Goal: Information Seeking & Learning: Find specific fact

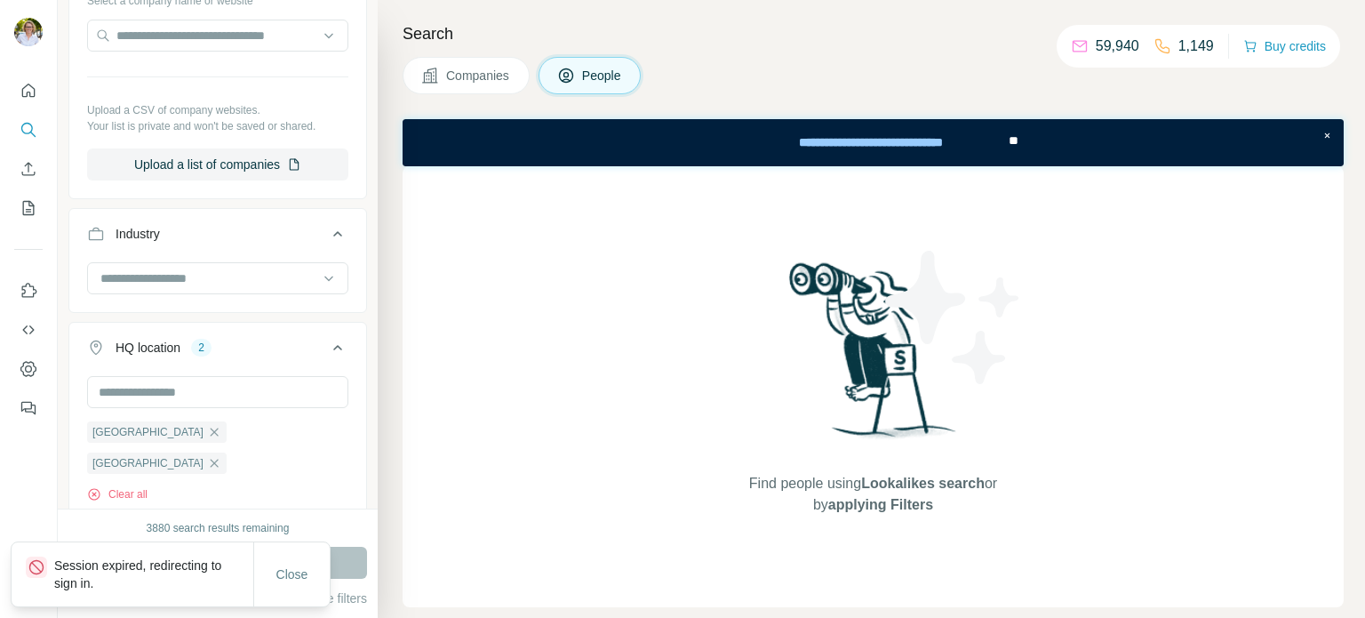
scroll to position [800, 0]
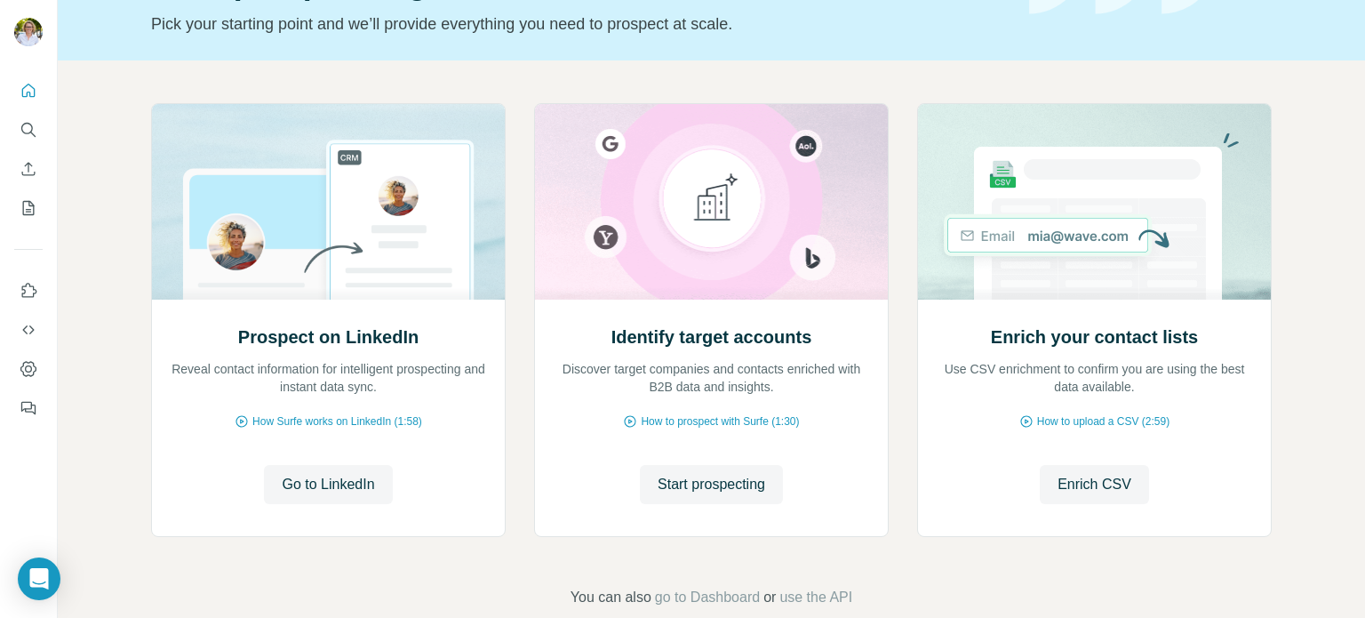
scroll to position [149, 0]
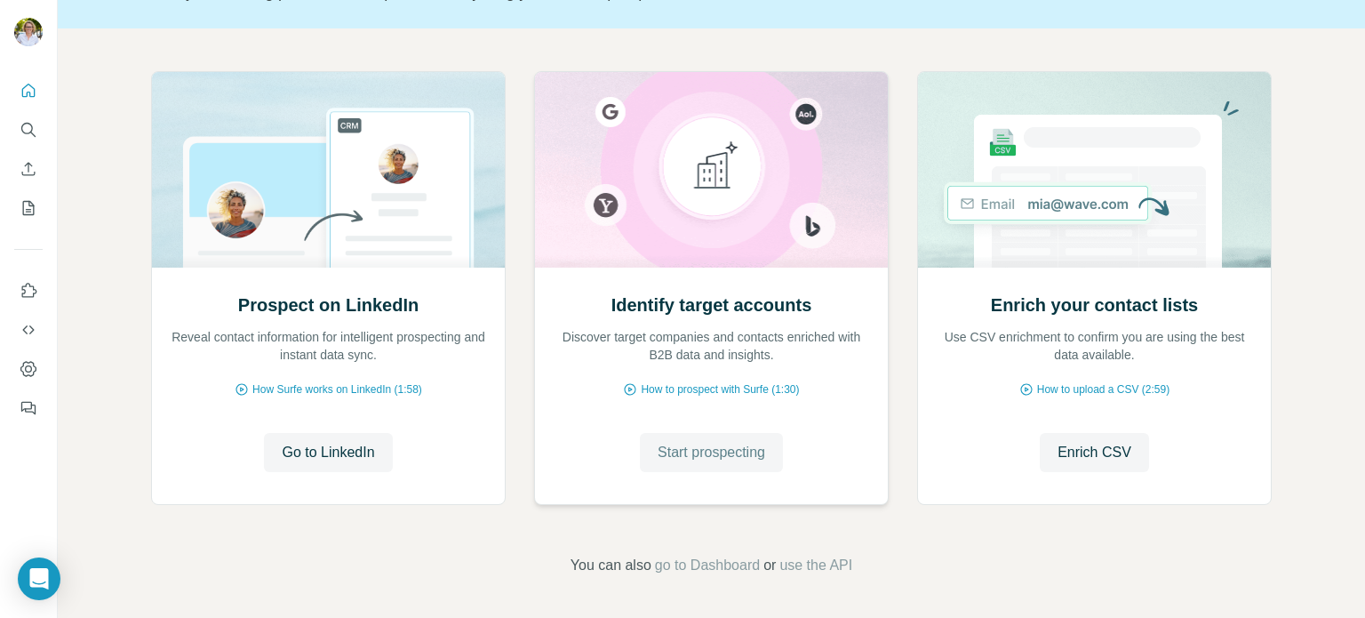
click at [696, 451] on span "Start prospecting" at bounding box center [712, 452] width 108 height 21
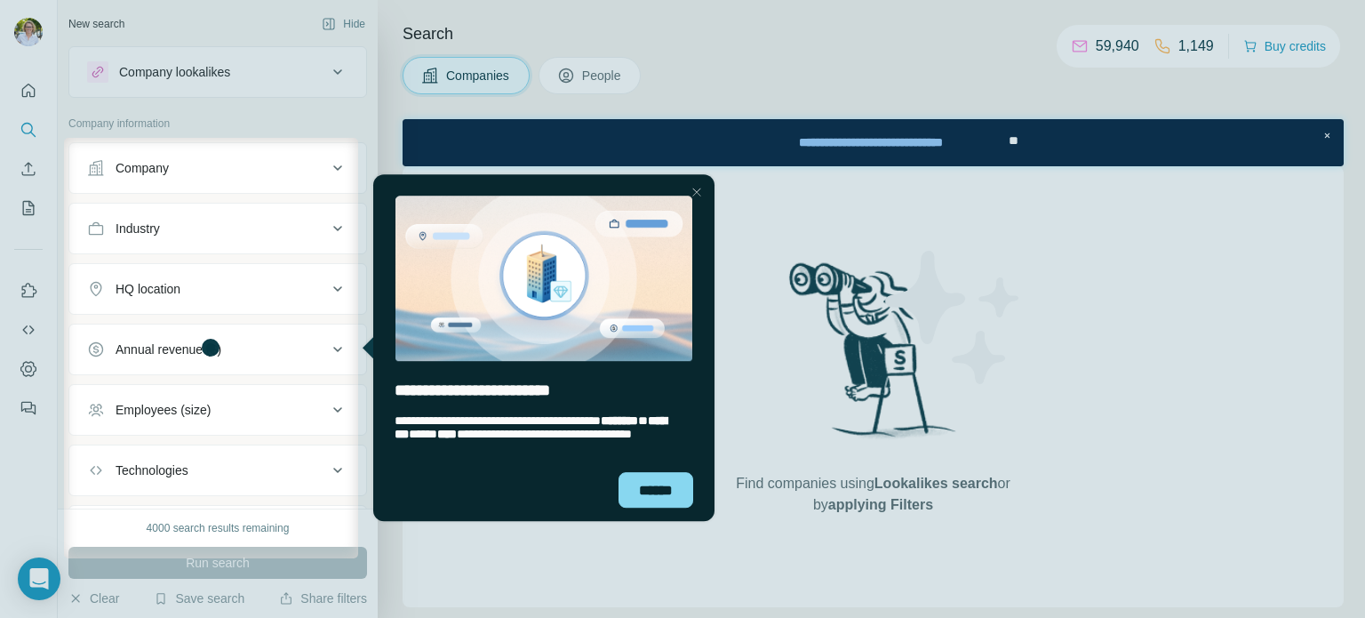
click at [590, 74] on div at bounding box center [682, 69] width 1365 height 138
click at [618, 483] on div "******" at bounding box center [655, 490] width 75 height 36
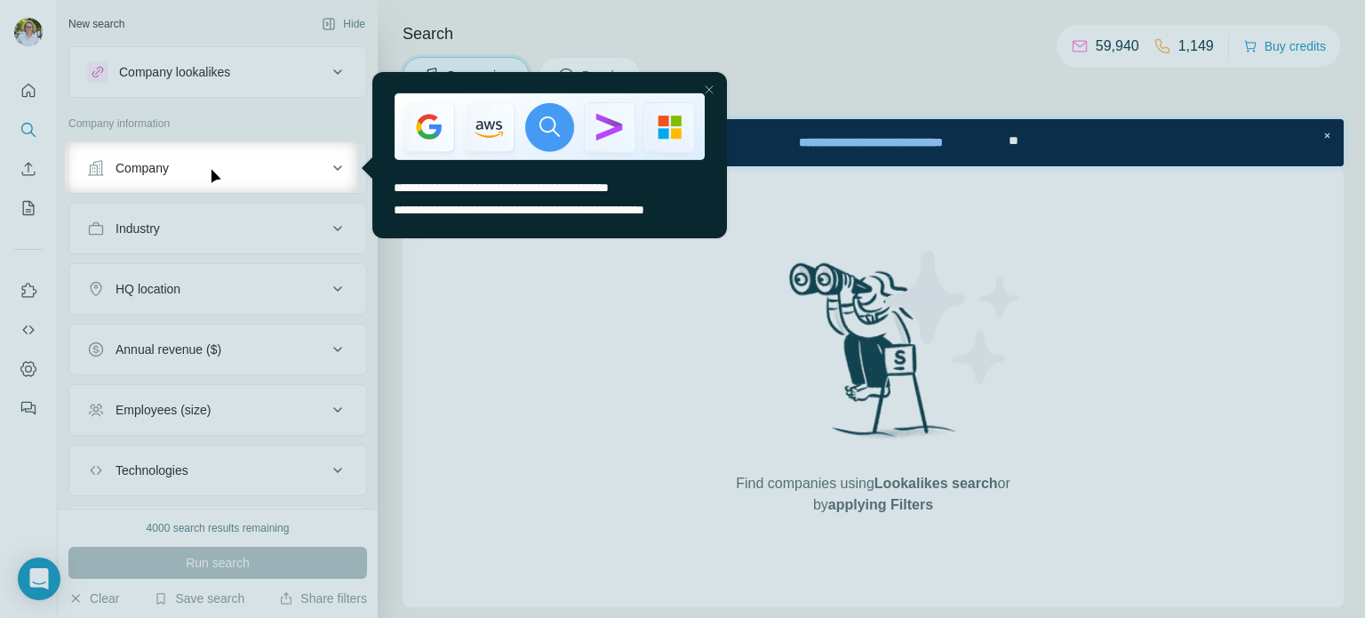
click at [711, 89] on div "Close Step" at bounding box center [707, 88] width 21 height 21
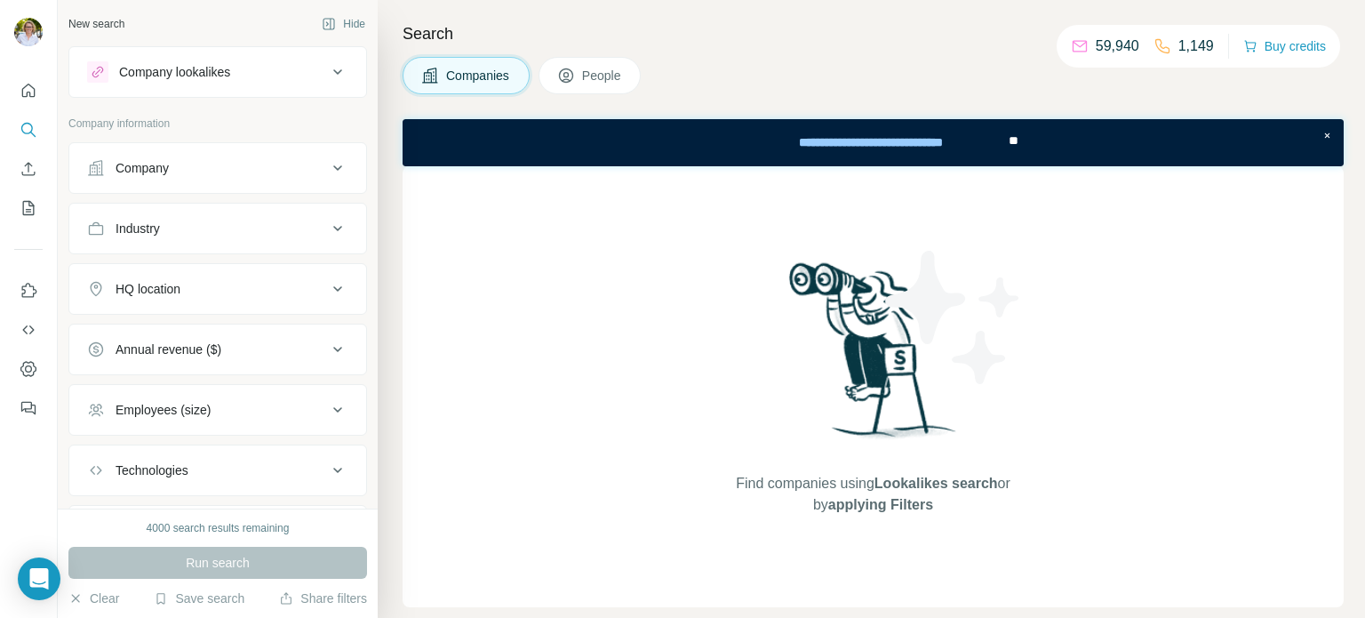
click at [573, 77] on icon at bounding box center [566, 75] width 14 height 14
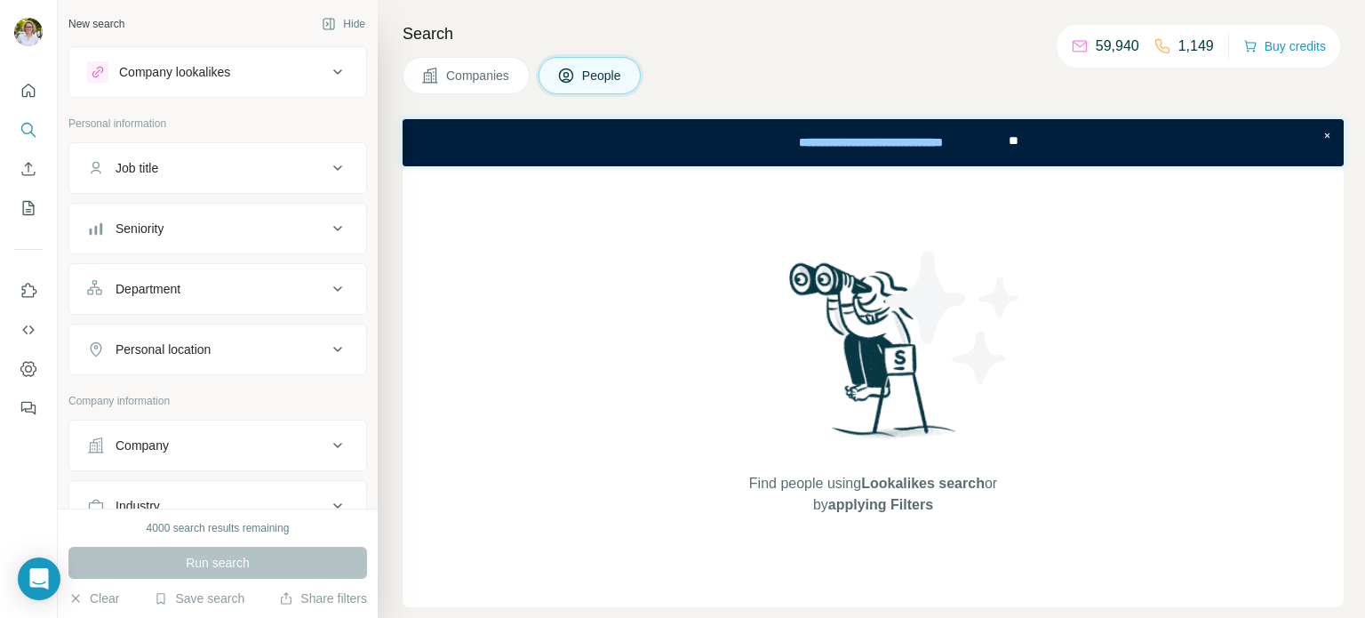
click at [264, 340] on div "Personal location" at bounding box center [207, 349] width 240 height 18
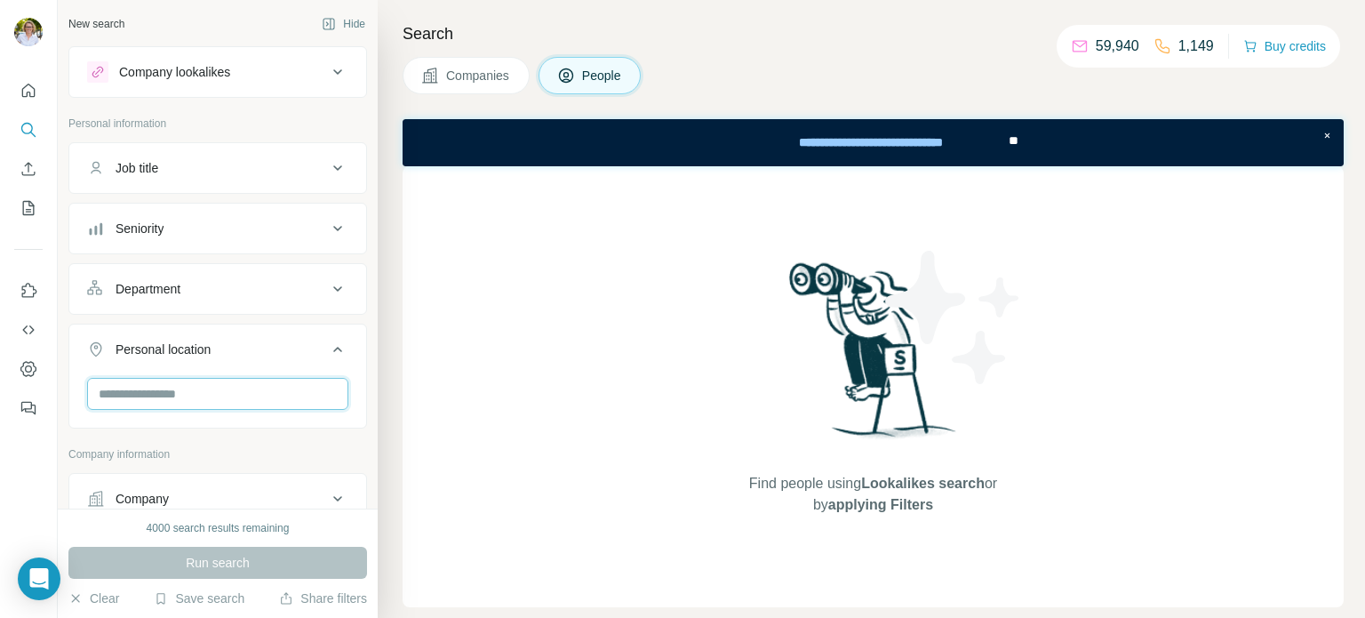
click at [186, 403] on input "text" at bounding box center [217, 394] width 261 height 32
type input "****"
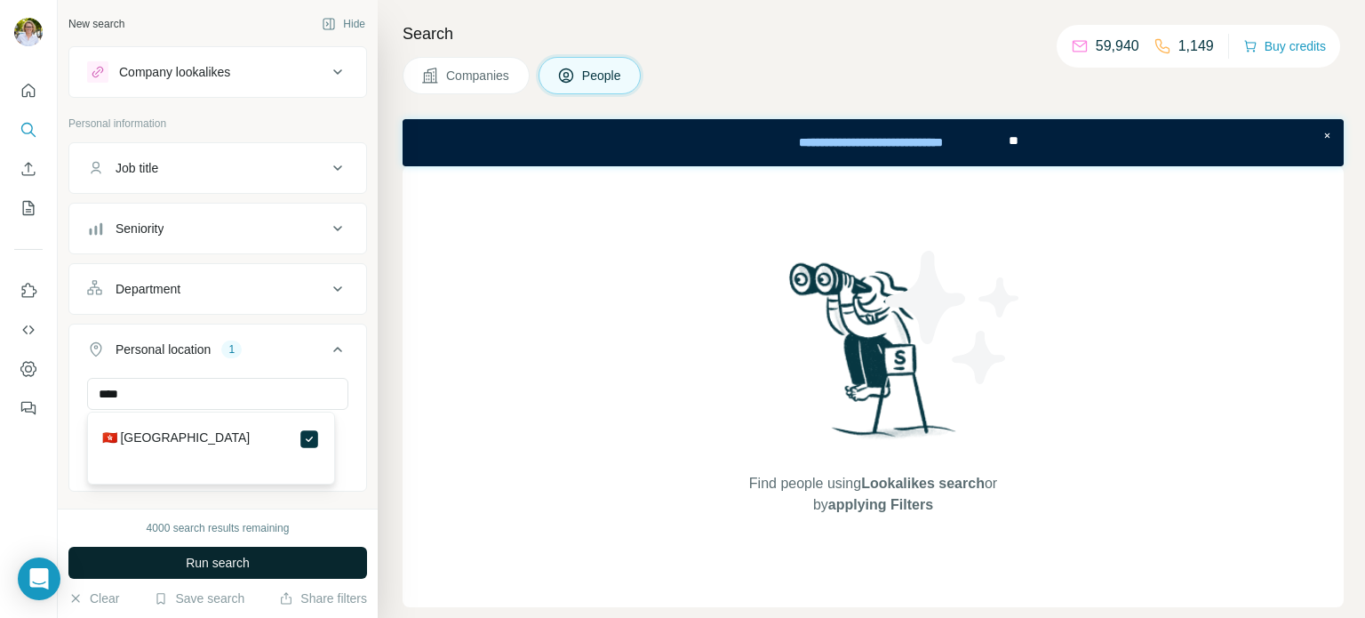
click at [164, 439] on label "🇭🇰 [GEOGRAPHIC_DATA]" at bounding box center [176, 438] width 148 height 21
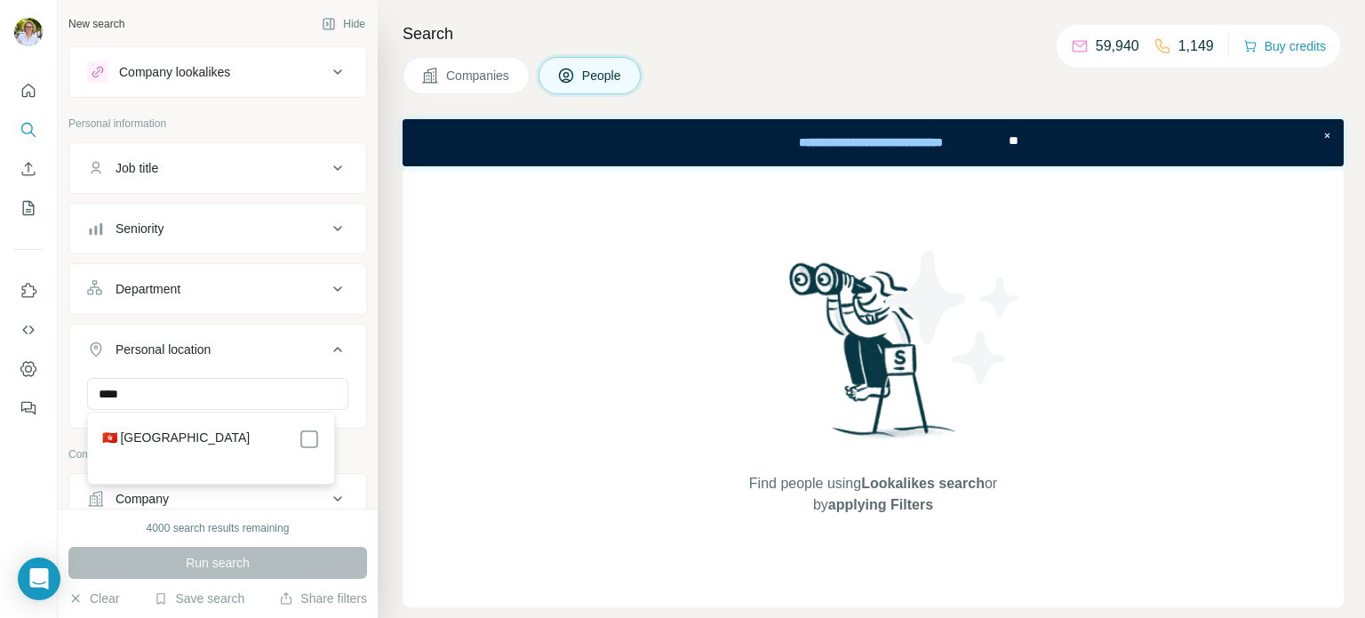
click at [164, 439] on label "🇭🇰 [GEOGRAPHIC_DATA]" at bounding box center [176, 438] width 148 height 21
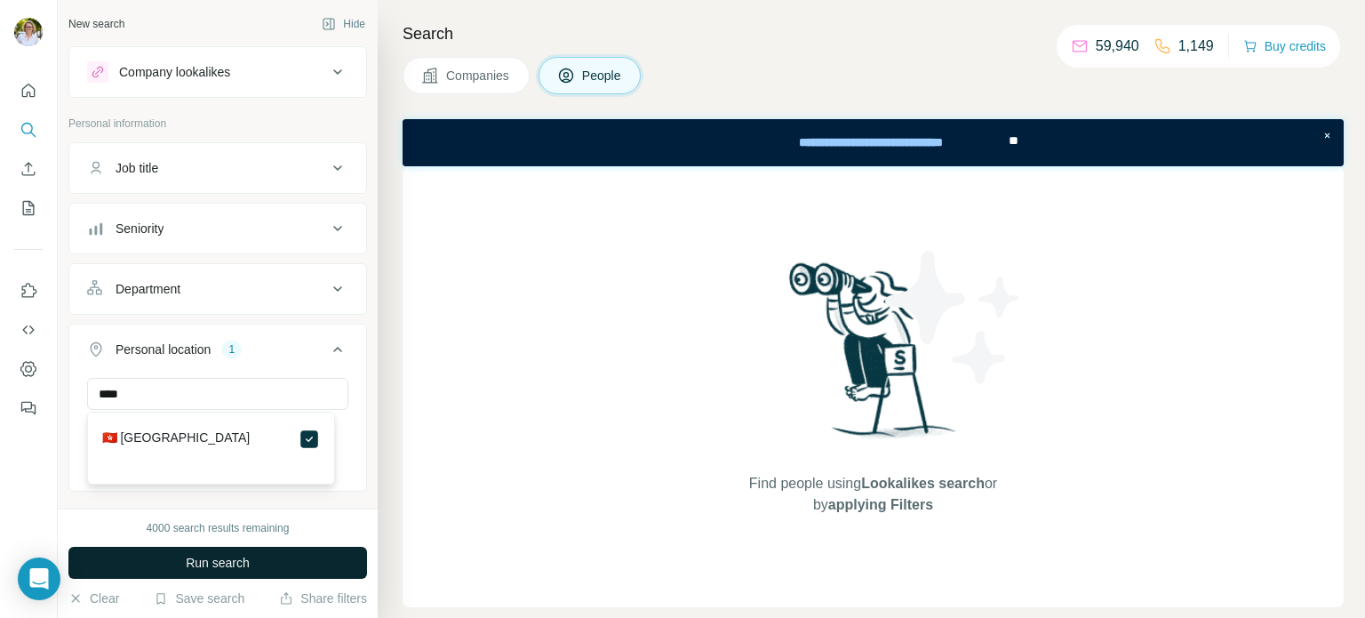
click at [164, 439] on label "🇭🇰 [GEOGRAPHIC_DATA]" at bounding box center [176, 438] width 148 height 21
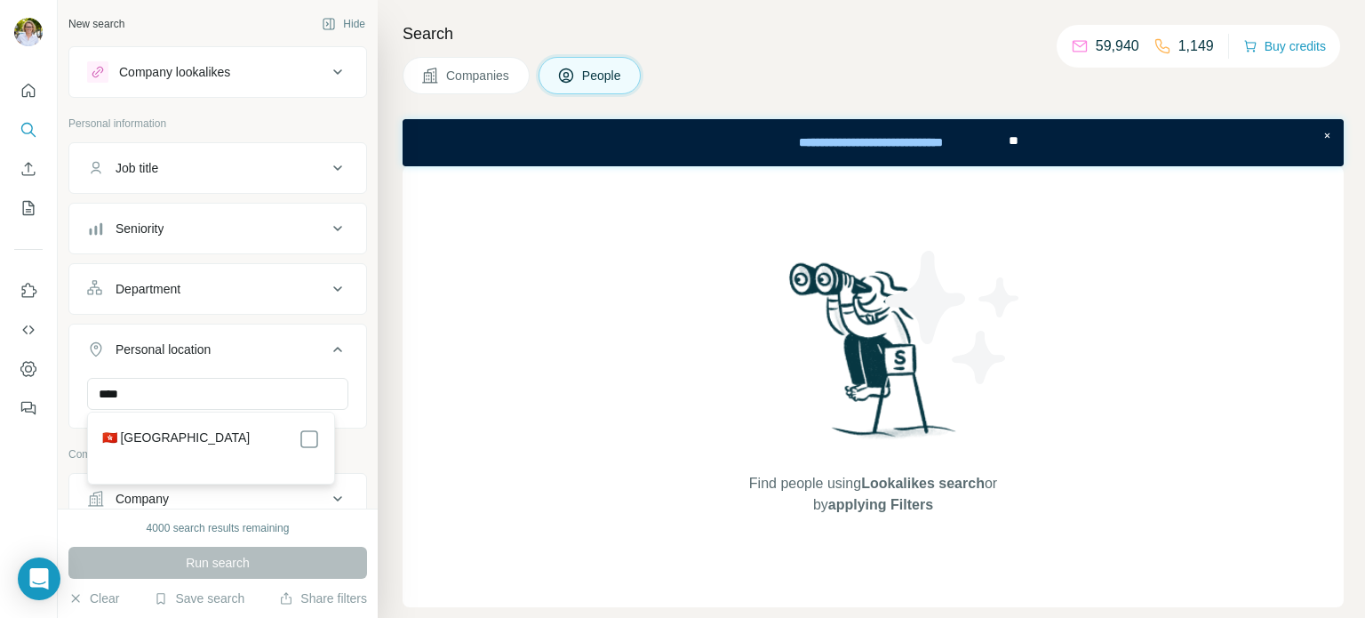
click at [164, 439] on label "🇭🇰 [GEOGRAPHIC_DATA]" at bounding box center [176, 438] width 148 height 21
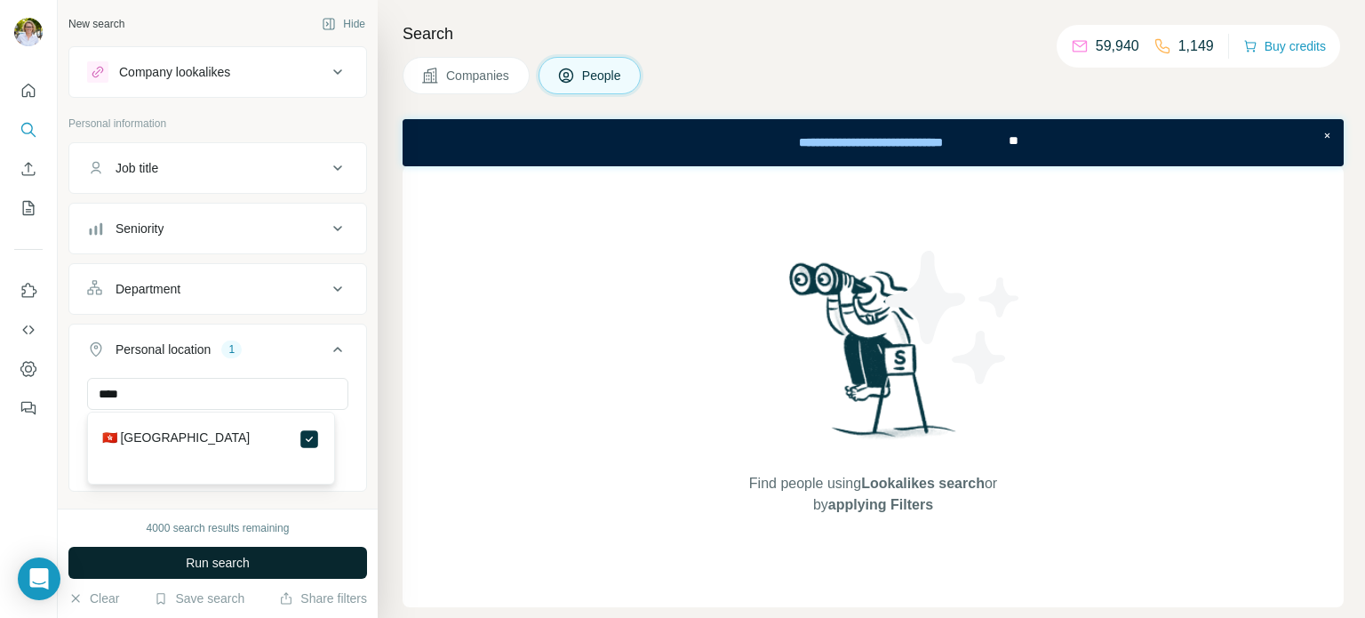
click at [327, 349] on icon at bounding box center [337, 349] width 21 height 21
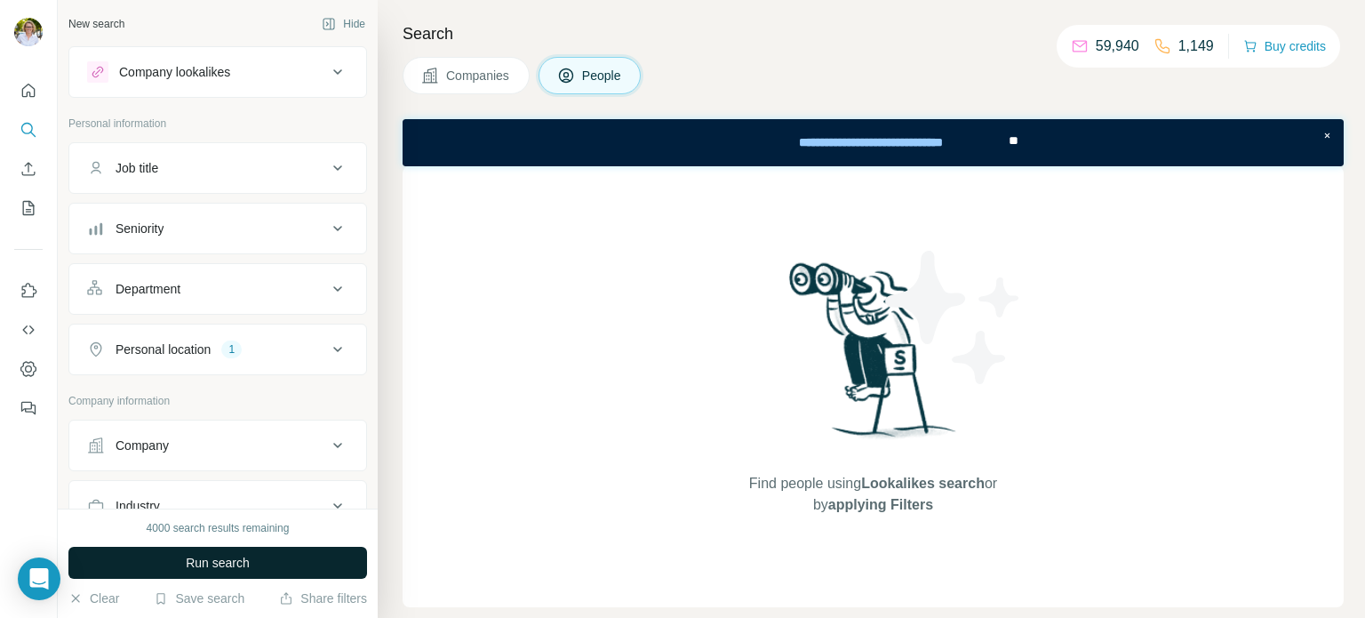
click at [327, 354] on icon at bounding box center [337, 349] width 21 height 21
click at [211, 570] on span "Run search" at bounding box center [218, 563] width 64 height 18
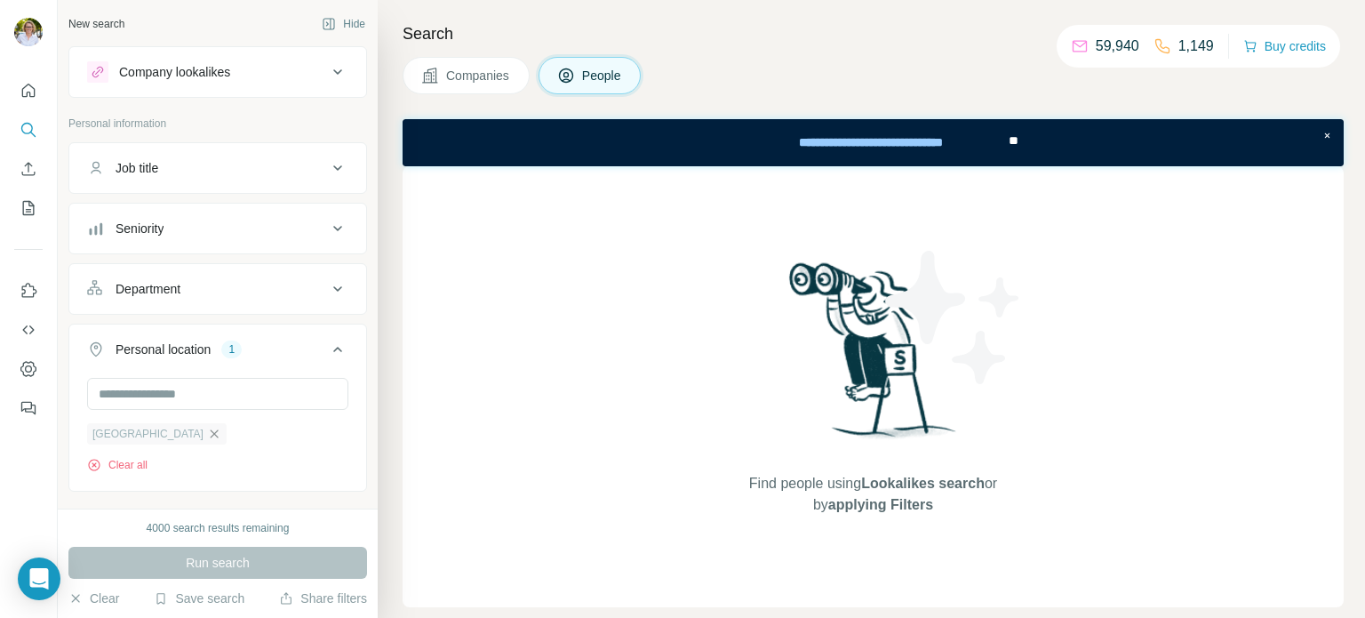
click at [207, 426] on icon "button" at bounding box center [214, 433] width 14 height 14
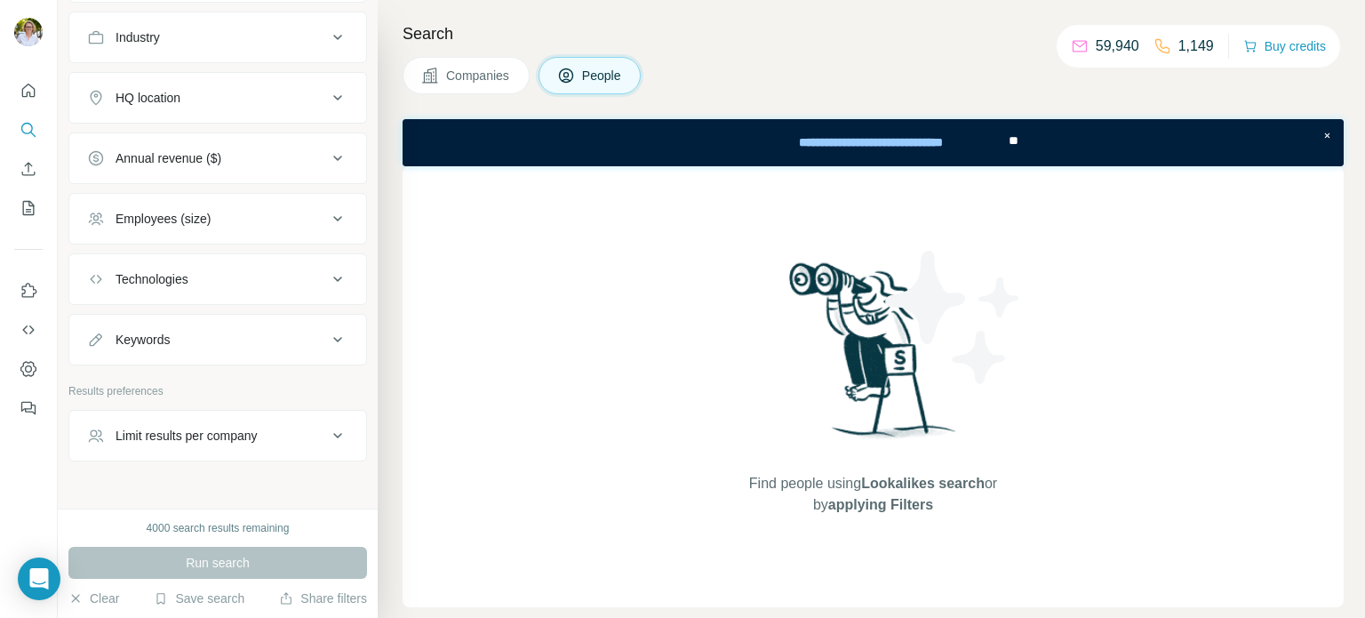
scroll to position [533, 0]
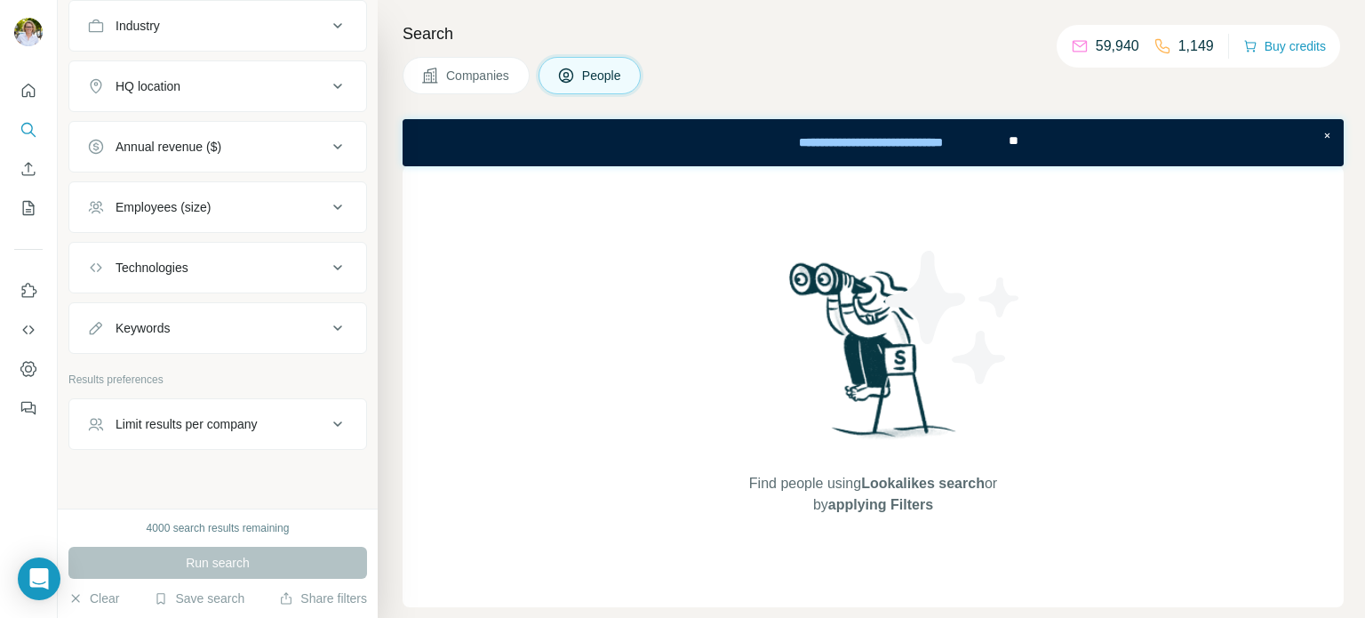
click at [327, 81] on icon at bounding box center [337, 86] width 21 height 21
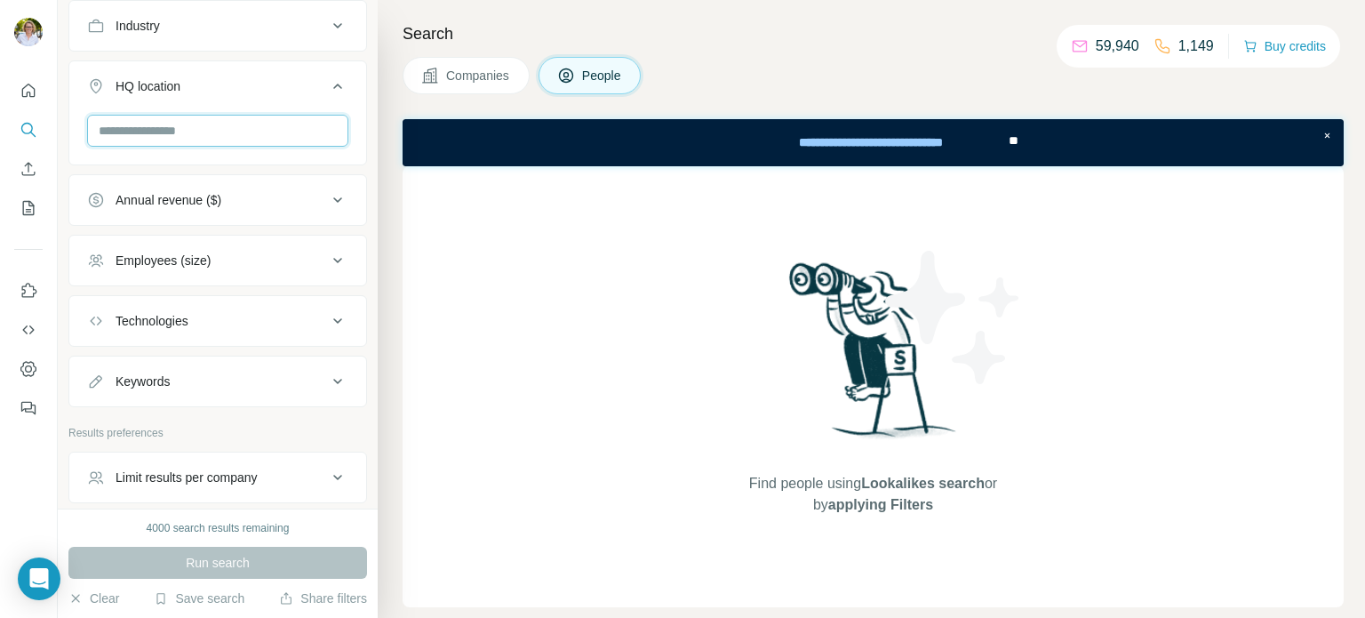
click at [219, 126] on input "text" at bounding box center [217, 131] width 261 height 32
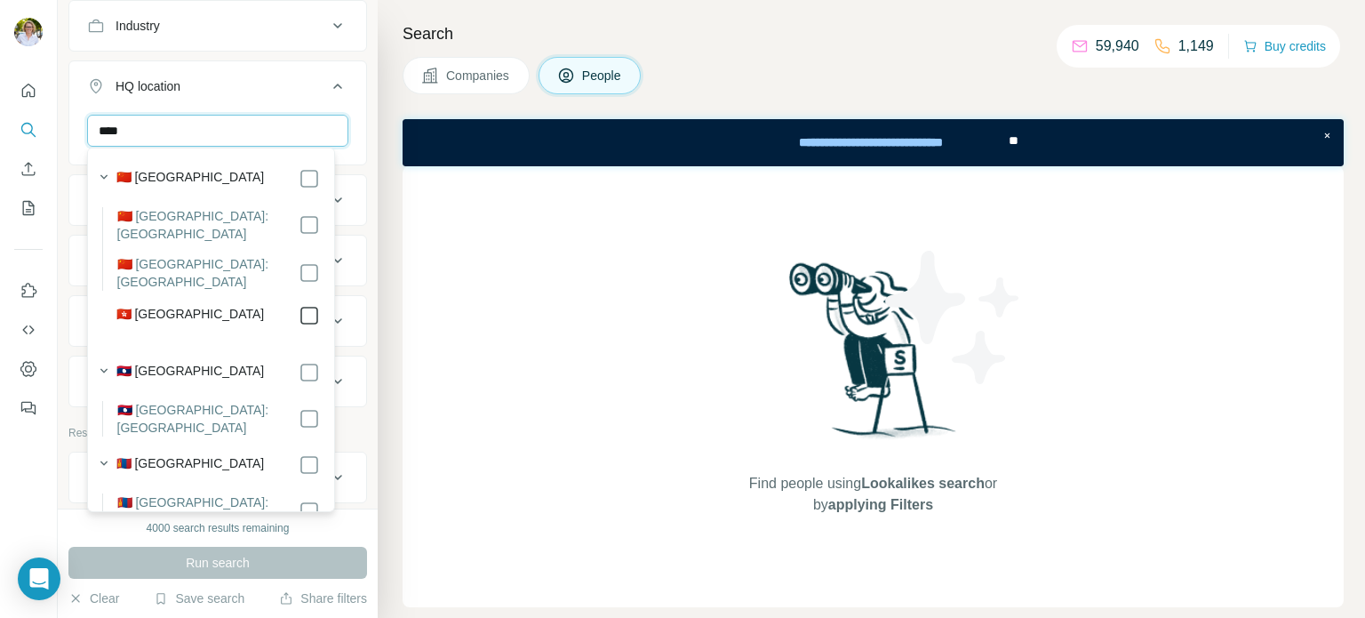
type input "****"
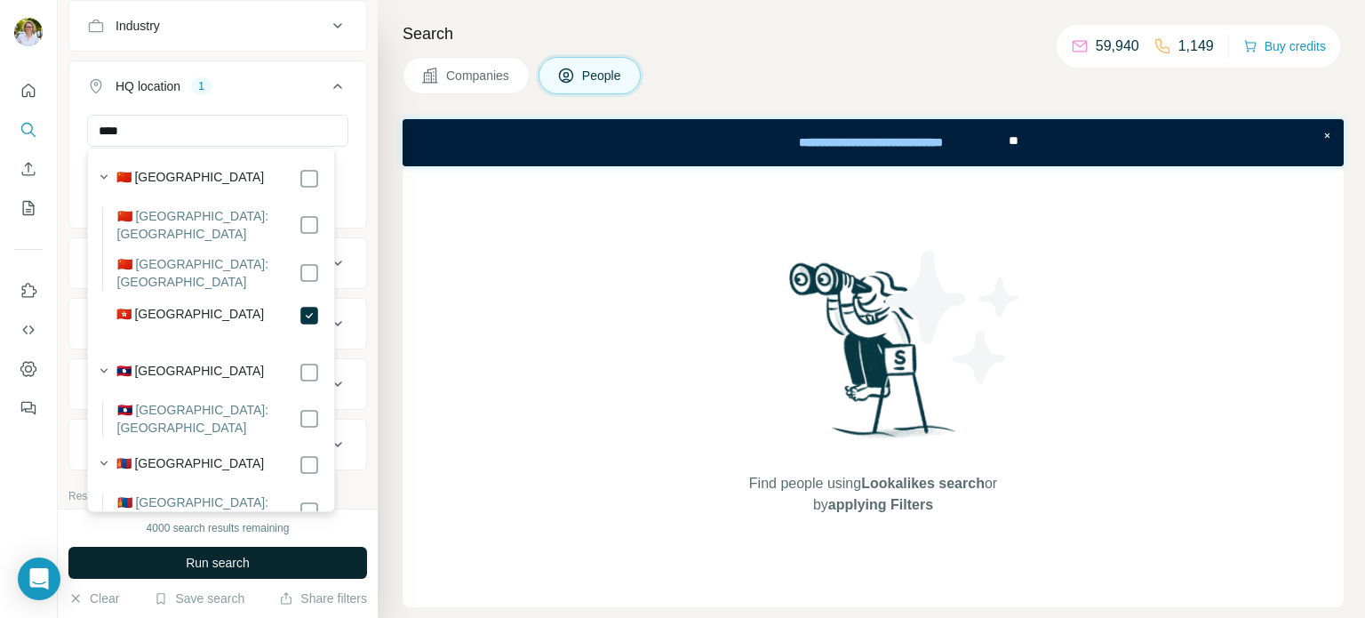
click at [250, 569] on span "Run search" at bounding box center [218, 563] width 64 height 18
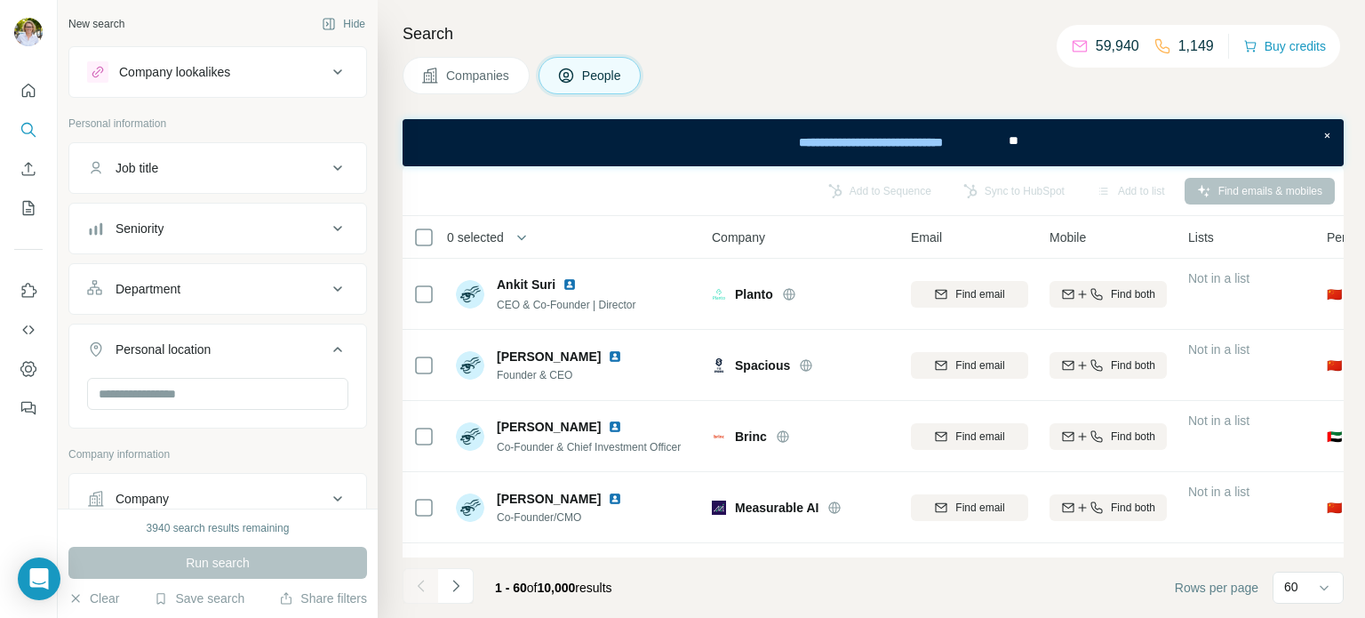
click at [333, 289] on icon at bounding box center [337, 288] width 9 height 5
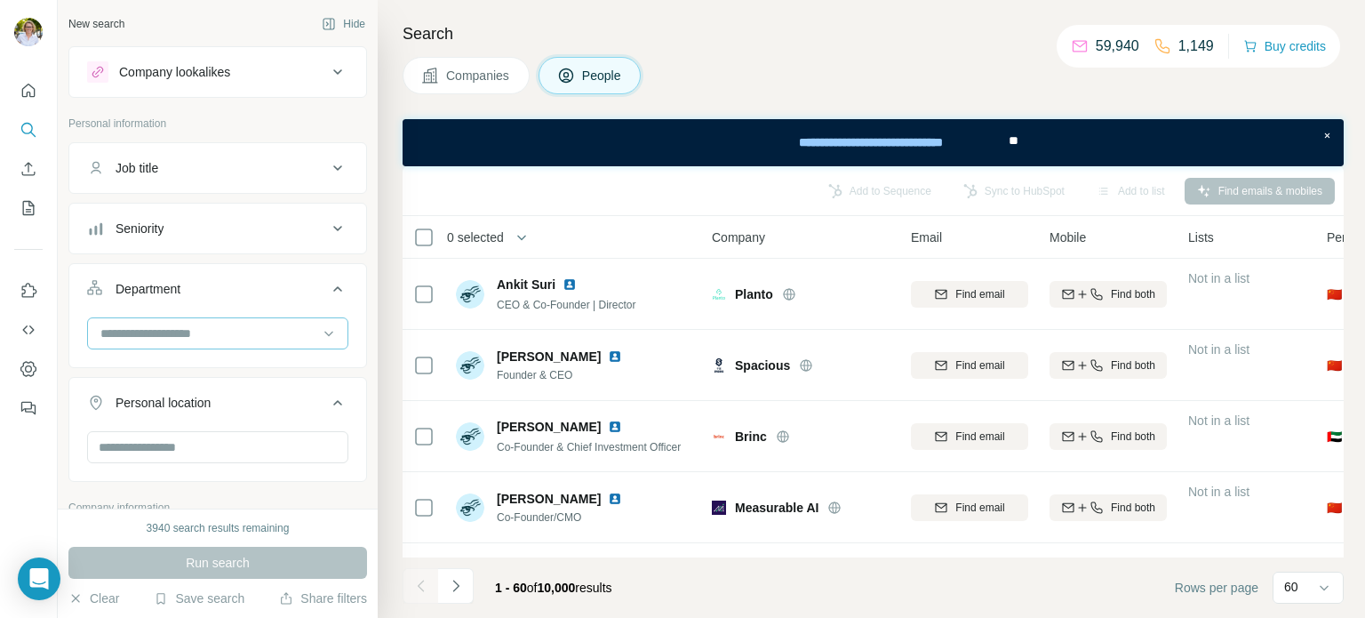
click at [268, 324] on input at bounding box center [208, 333] width 219 height 20
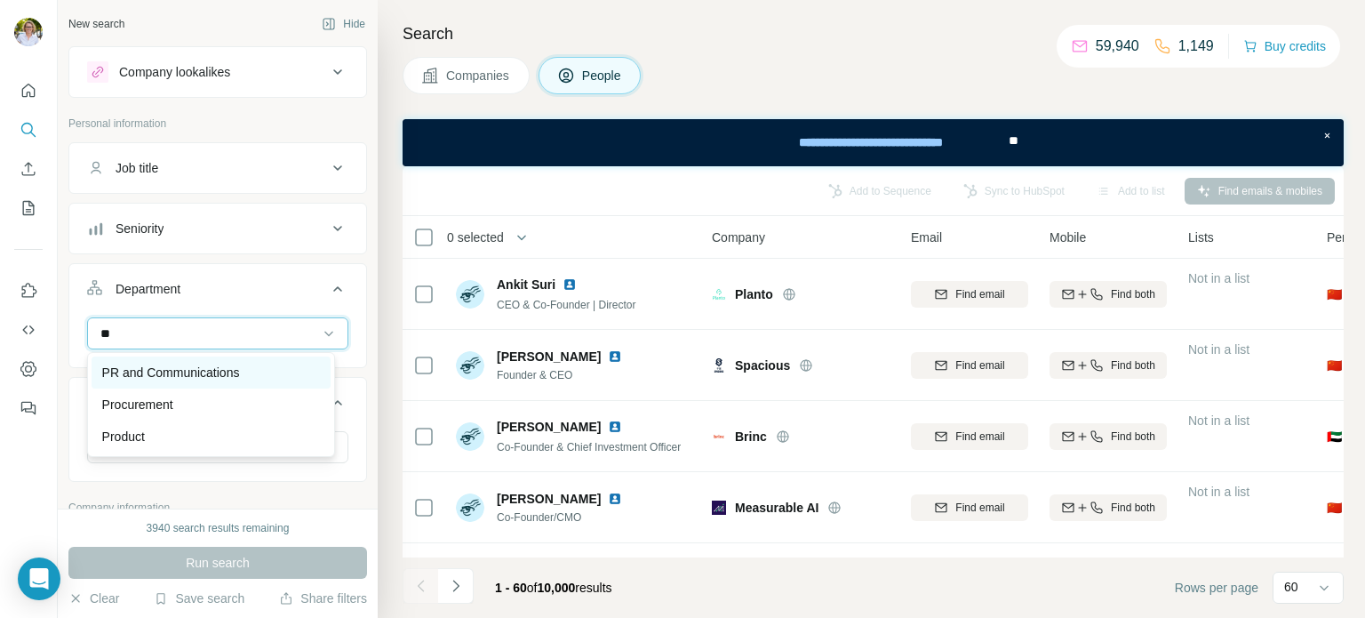
type input "**"
click at [215, 379] on p "PR and Communications" at bounding box center [171, 372] width 138 height 18
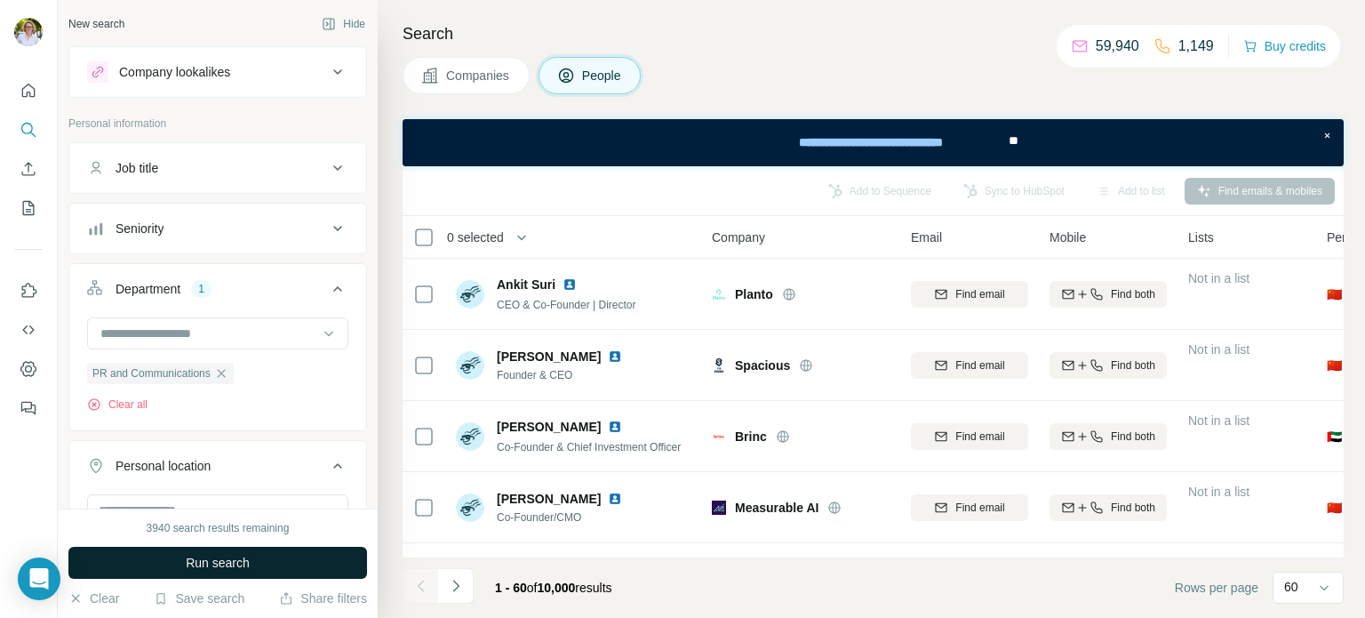
click at [220, 566] on span "Run search" at bounding box center [218, 563] width 64 height 18
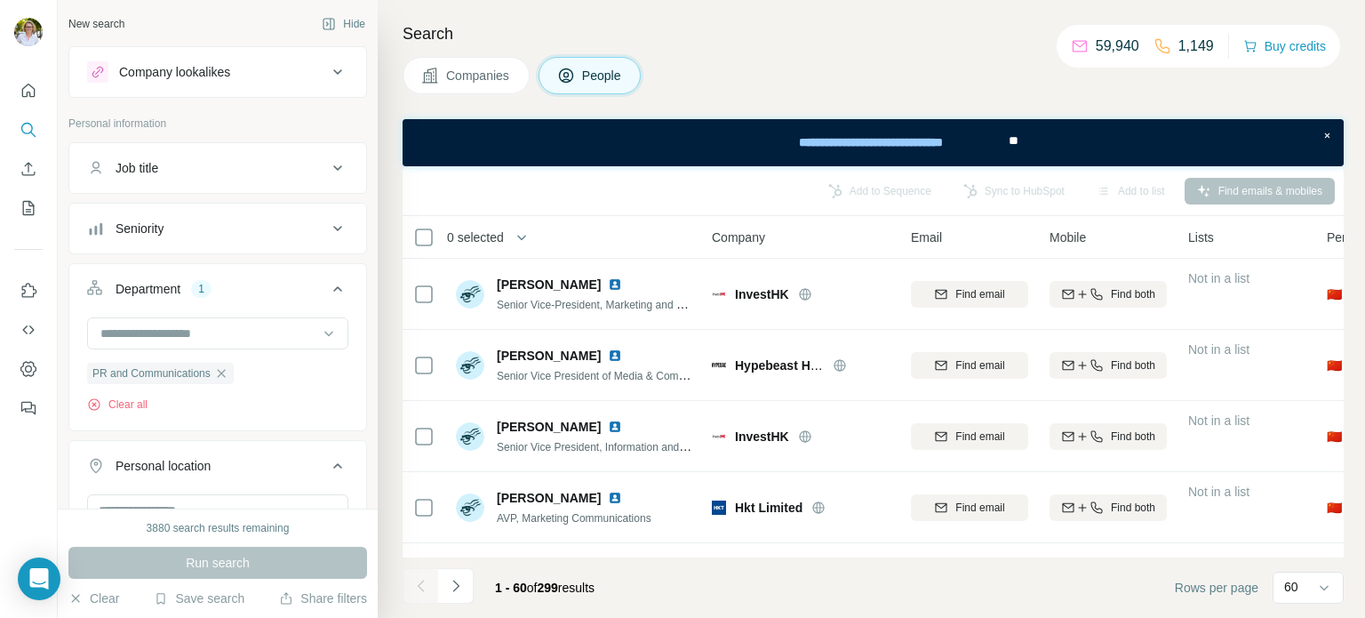
click at [462, 73] on span "Companies" at bounding box center [478, 76] width 65 height 18
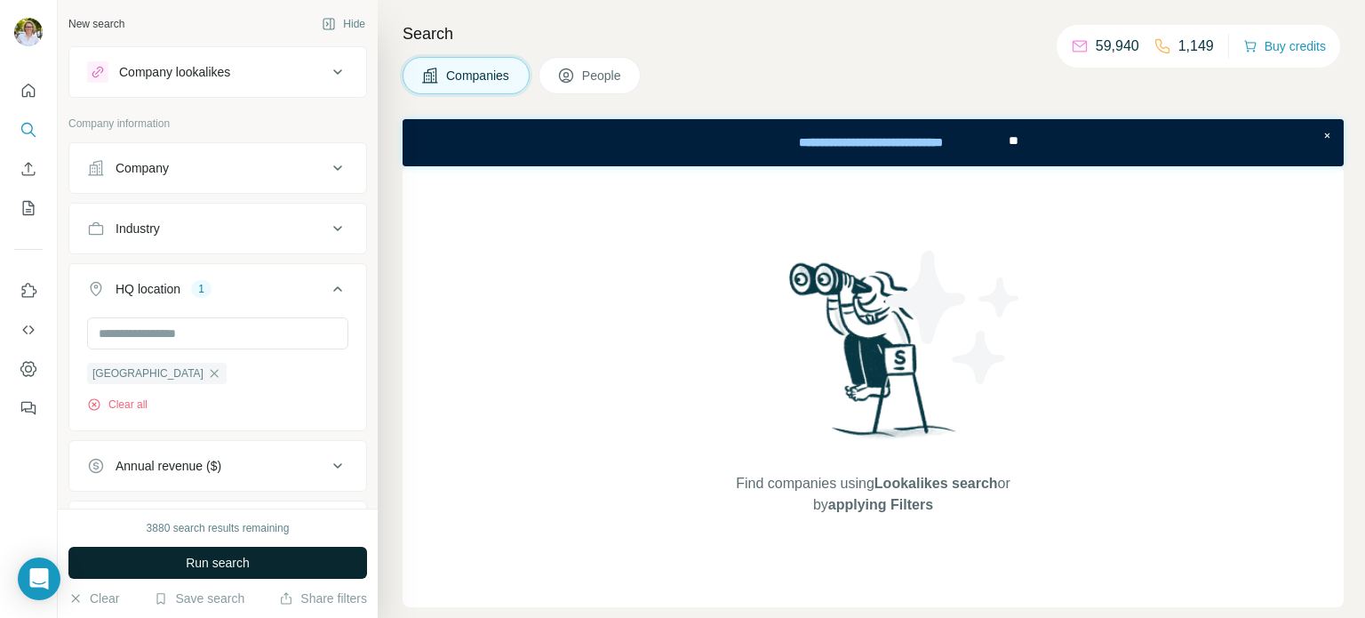
click at [216, 575] on button "Run search" at bounding box center [217, 562] width 299 height 32
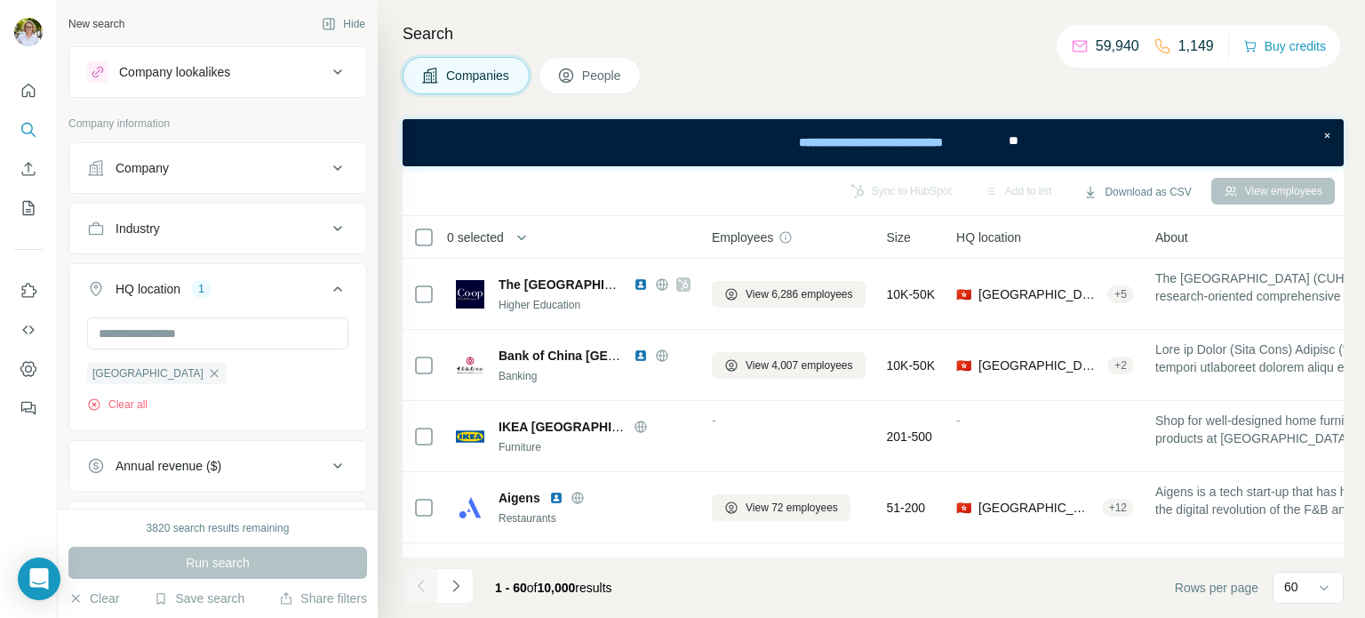
click at [623, 67] on span "People" at bounding box center [602, 76] width 41 height 18
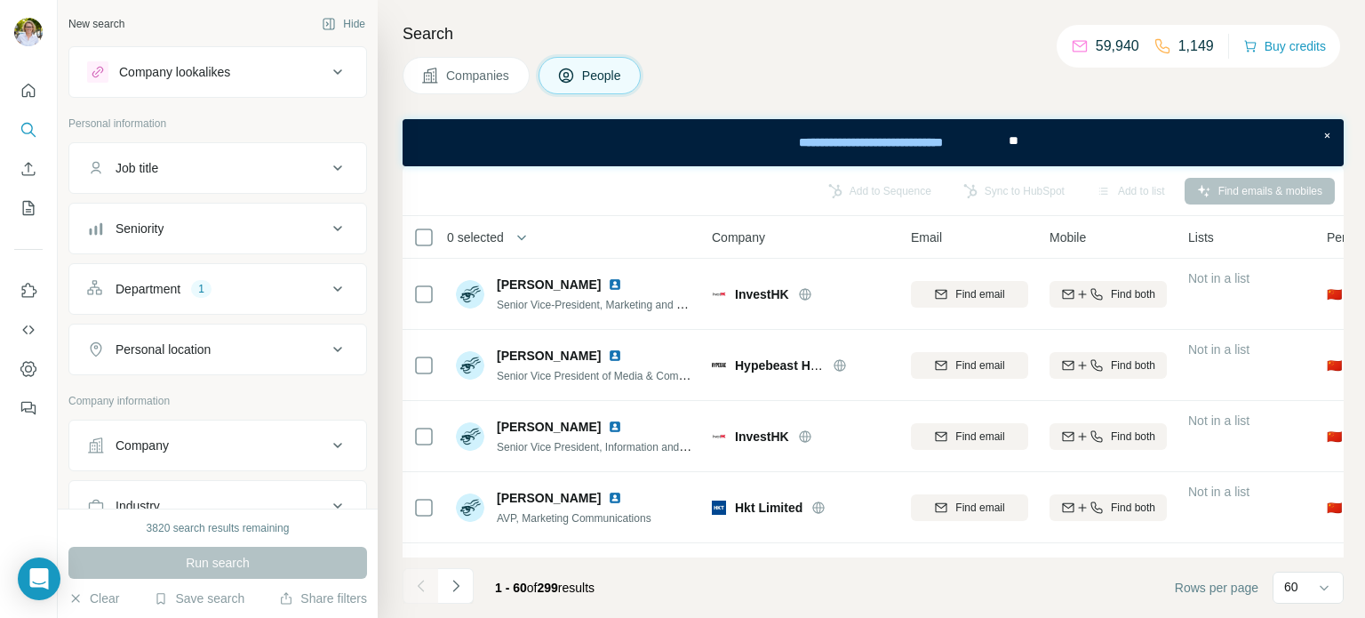
click at [241, 288] on div "Department 1" at bounding box center [207, 289] width 240 height 18
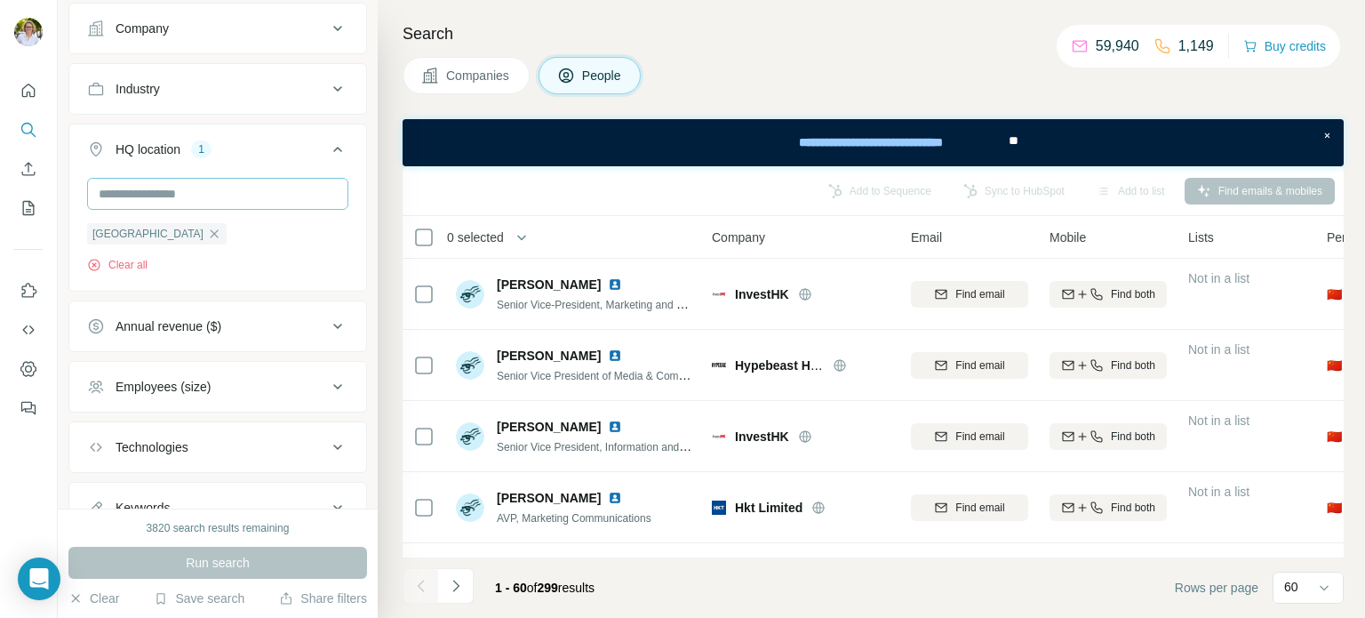
scroll to position [355, 0]
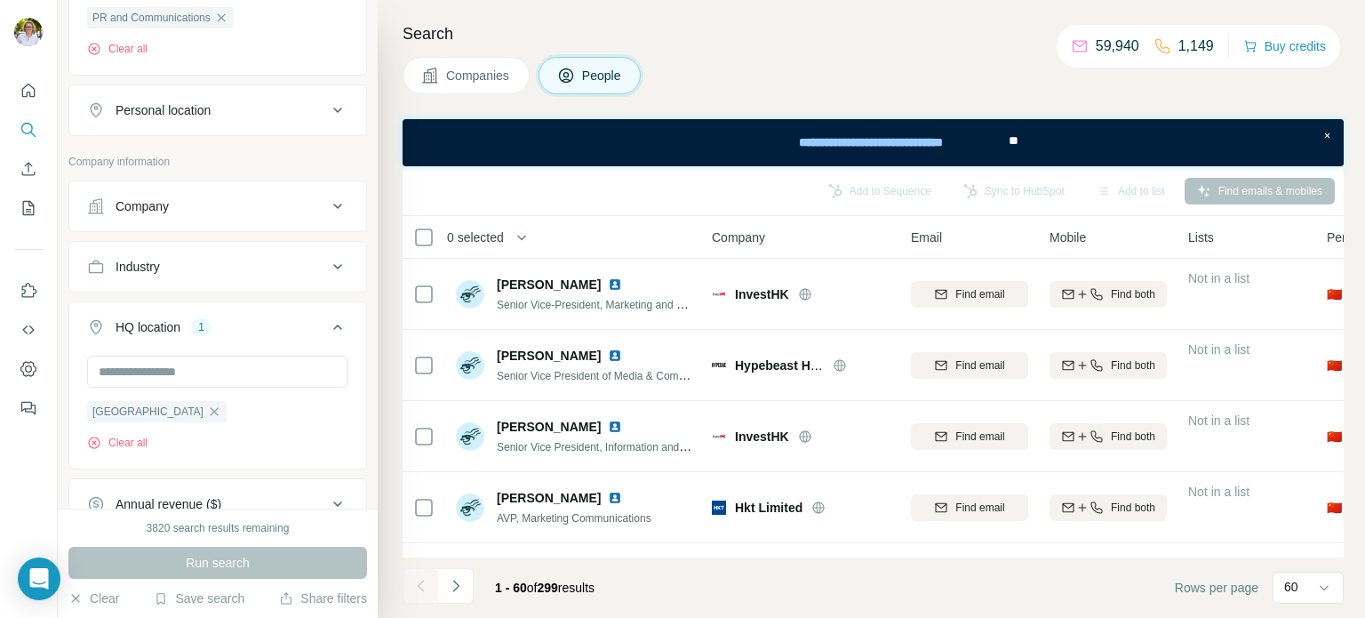
click at [327, 107] on icon at bounding box center [337, 110] width 21 height 21
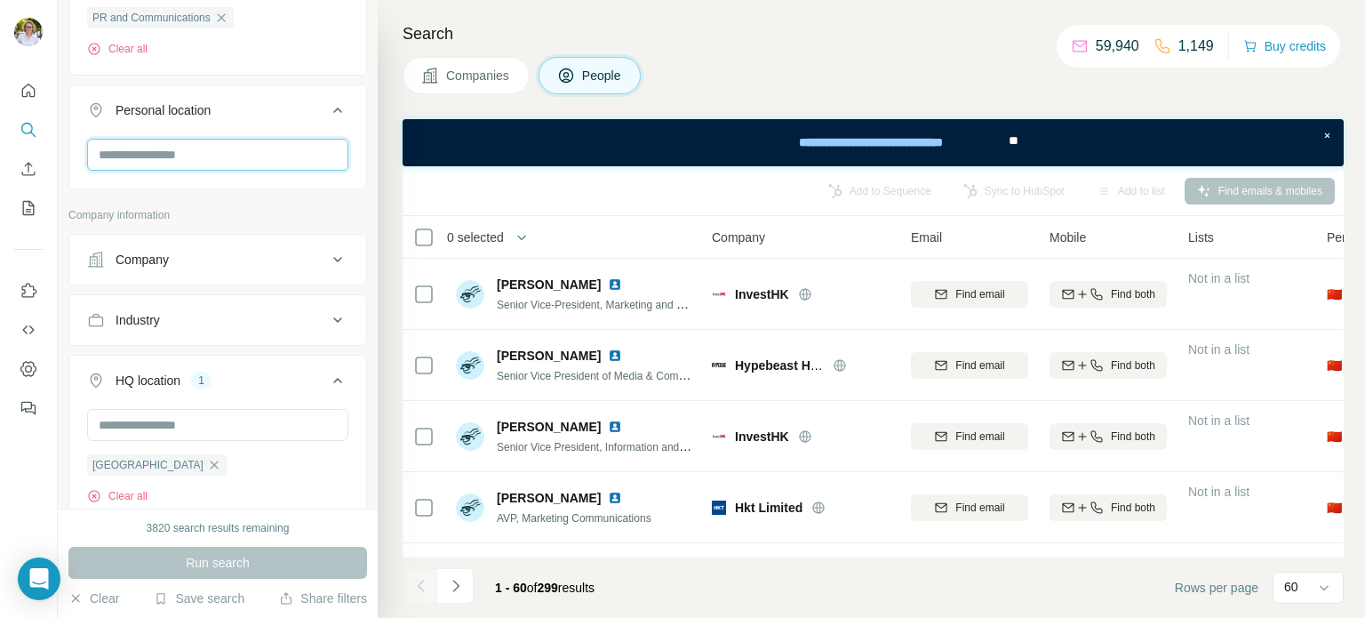
click at [230, 142] on input "text" at bounding box center [217, 155] width 261 height 32
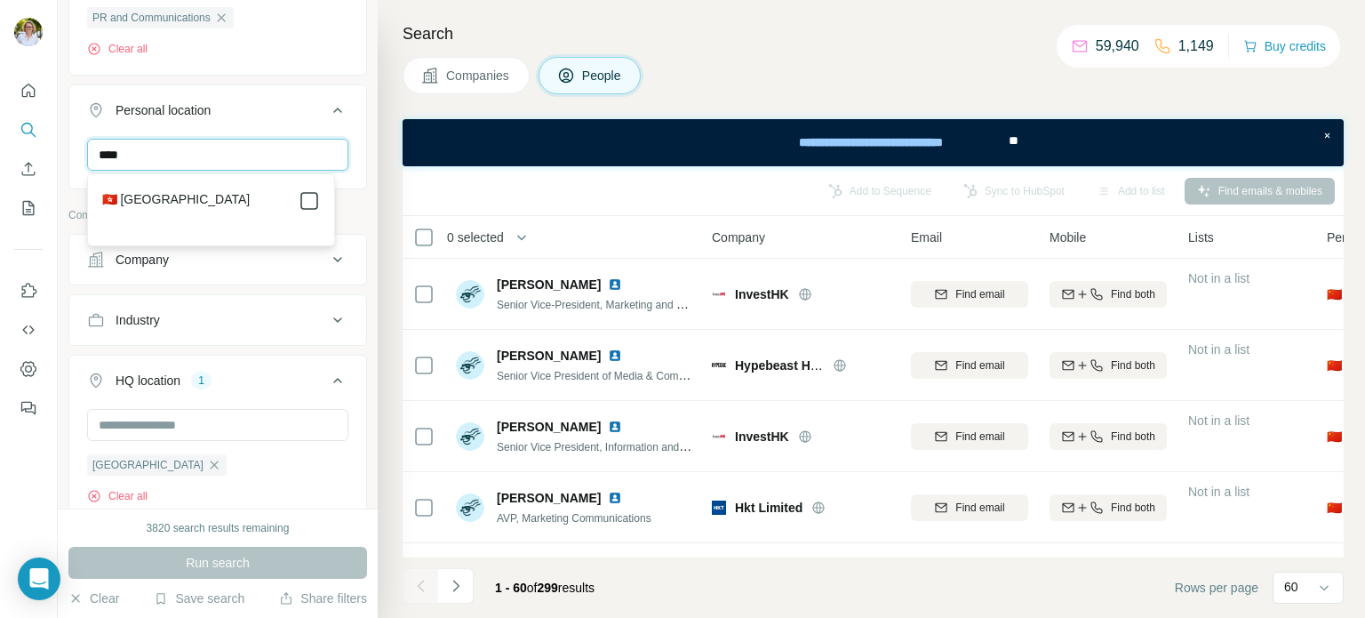
type input "****"
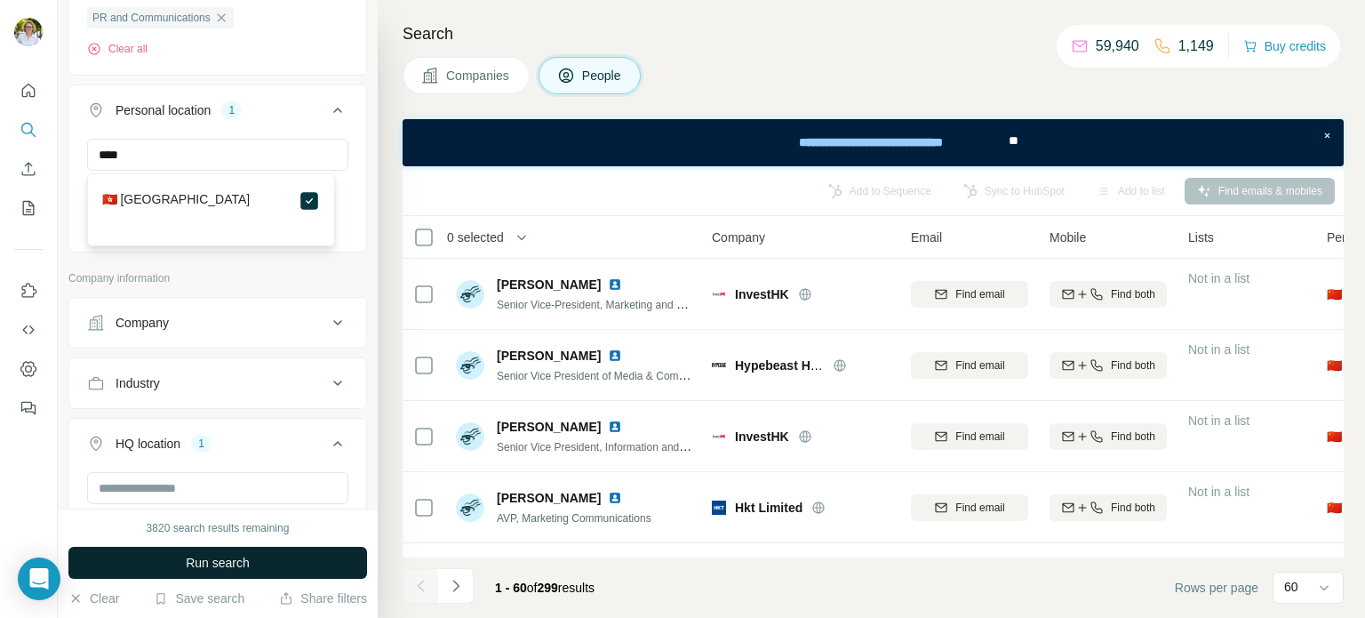
click at [229, 559] on span "Run search" at bounding box center [218, 563] width 64 height 18
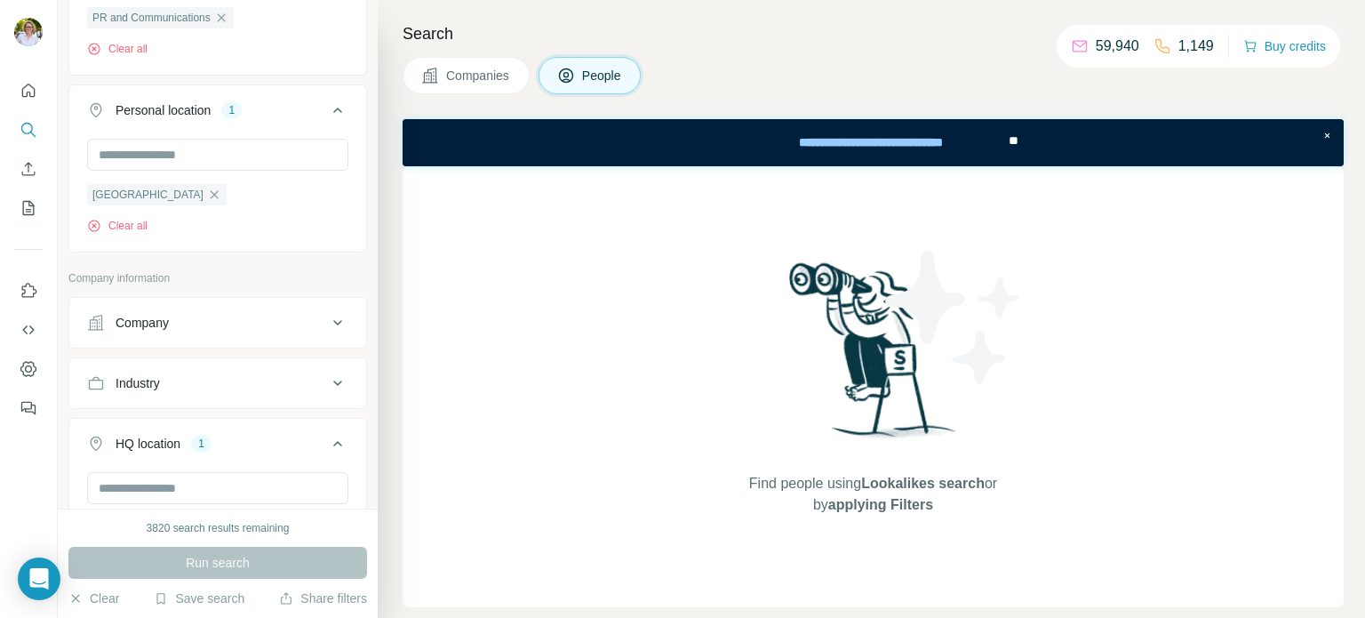
scroll to position [622, 0]
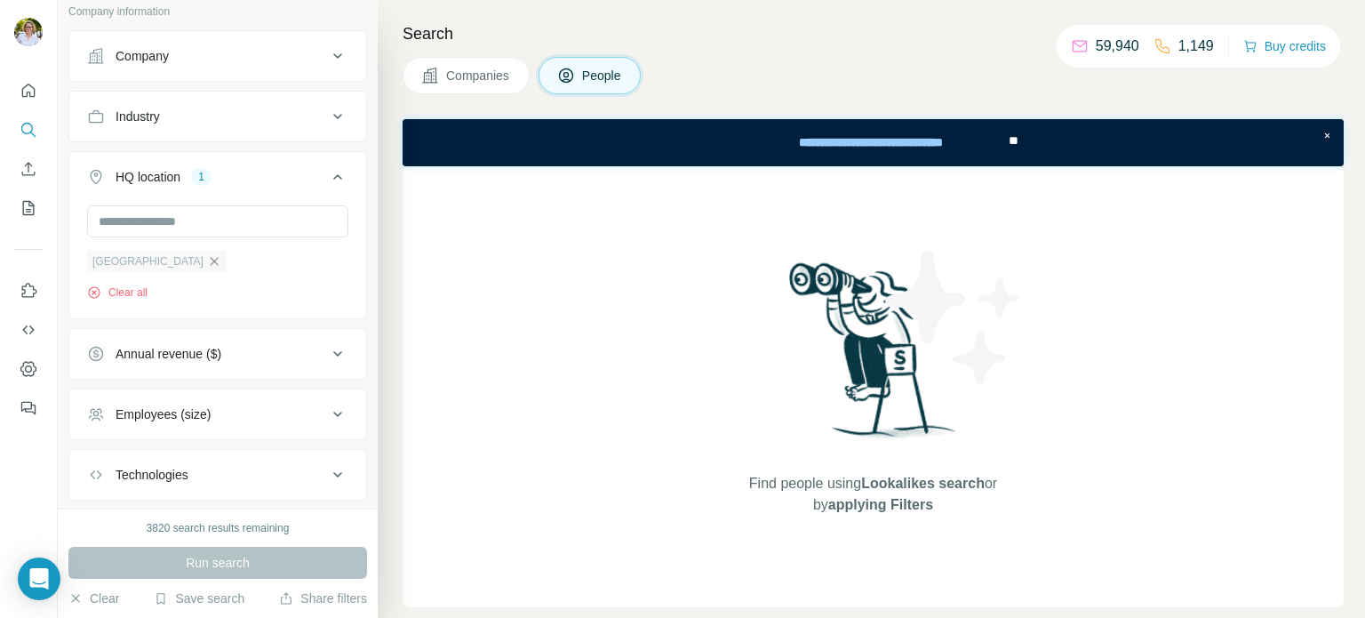
click at [207, 264] on icon "button" at bounding box center [214, 261] width 14 height 14
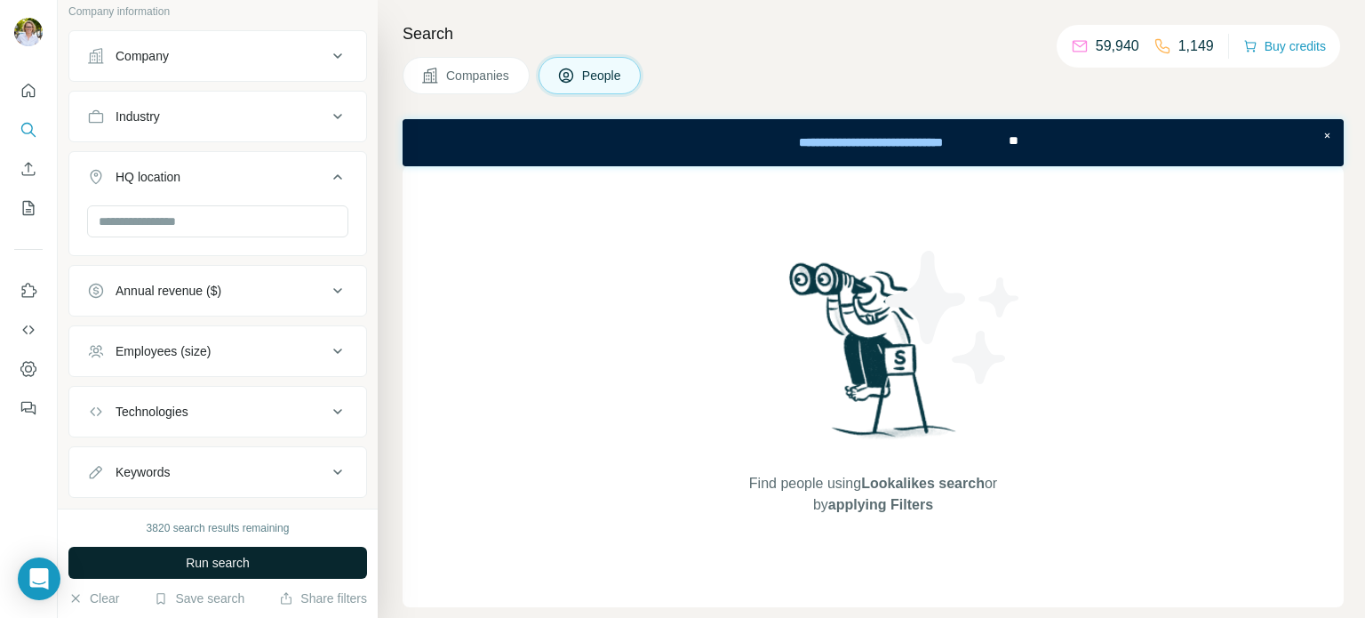
click at [221, 571] on button "Run search" at bounding box center [217, 562] width 299 height 32
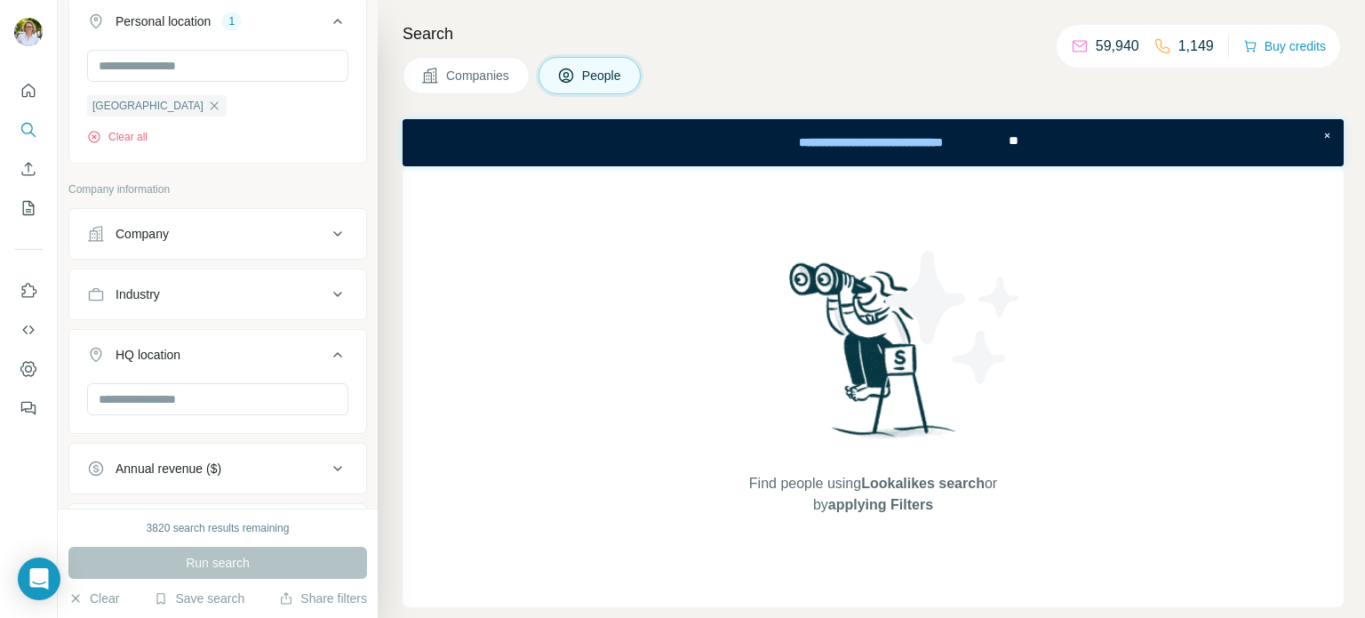
scroll to position [267, 0]
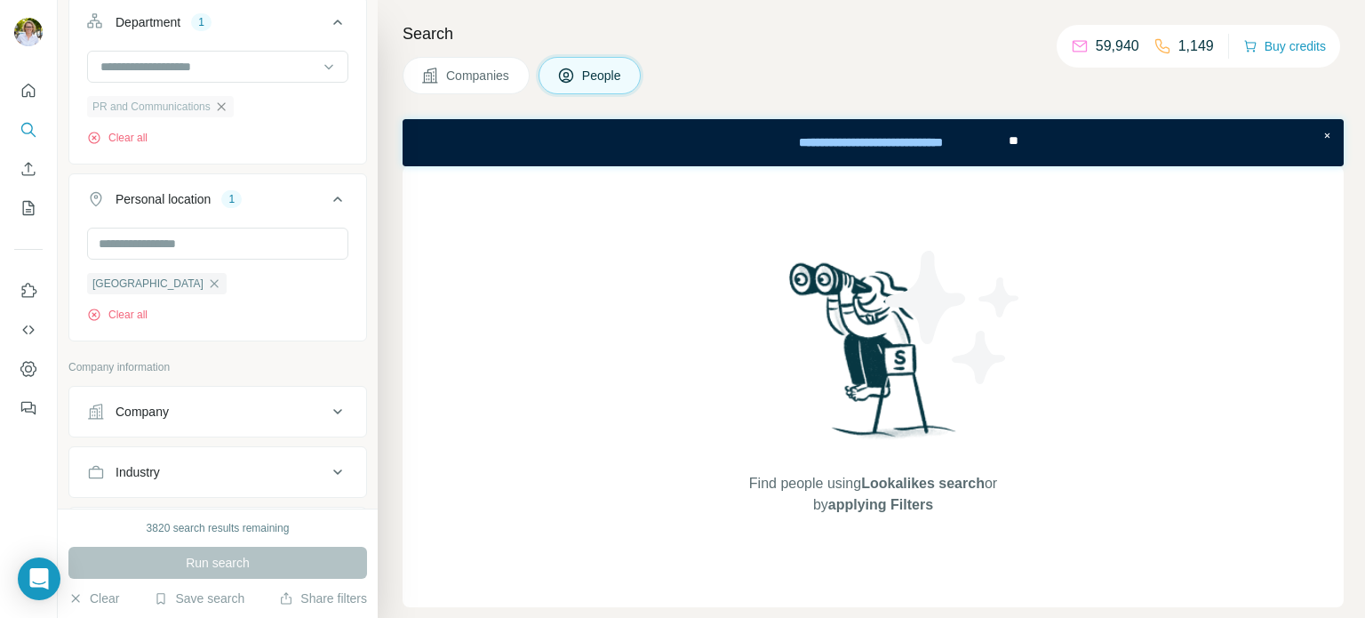
click at [223, 102] on icon "button" at bounding box center [221, 107] width 14 height 14
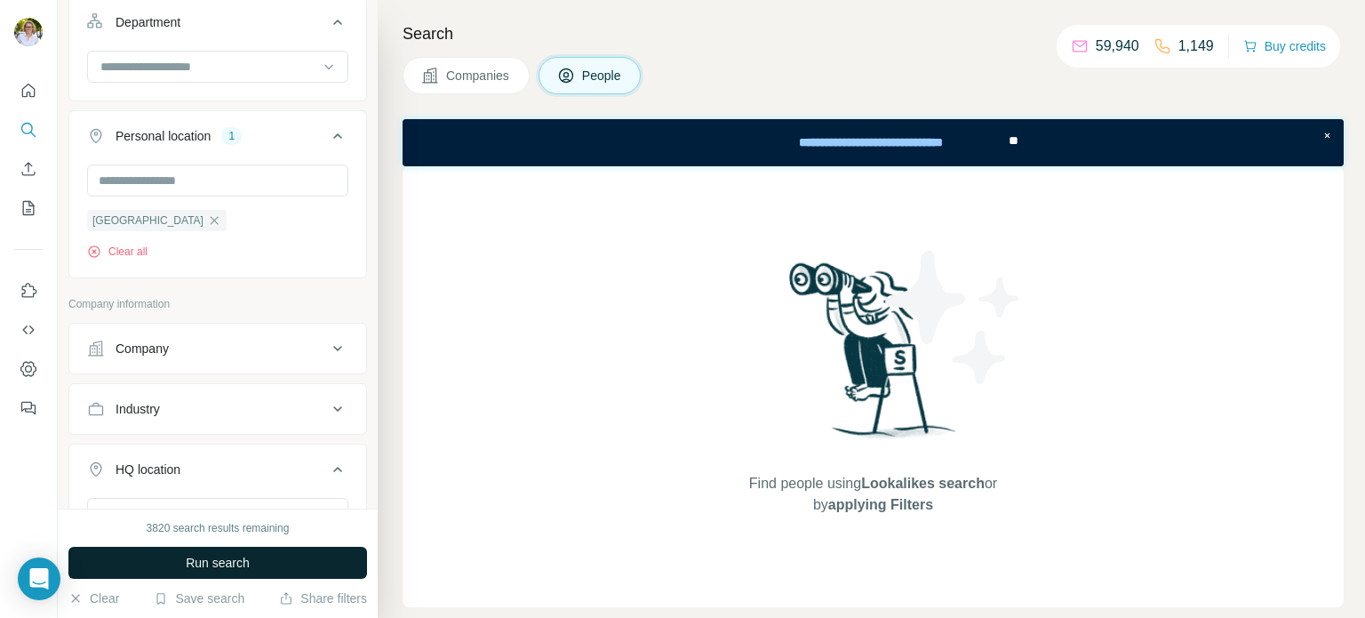
click at [217, 554] on span "Run search" at bounding box center [218, 563] width 64 height 18
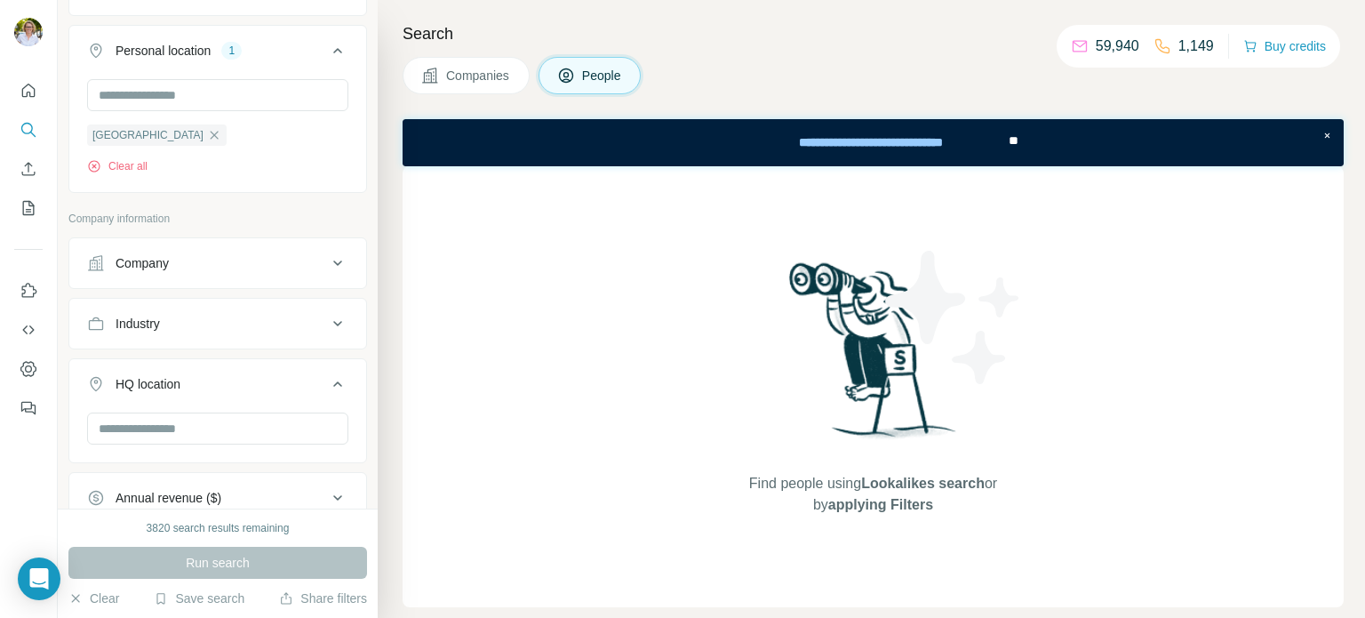
scroll to position [355, 0]
click at [122, 155] on button "Clear all" at bounding box center [117, 163] width 60 height 16
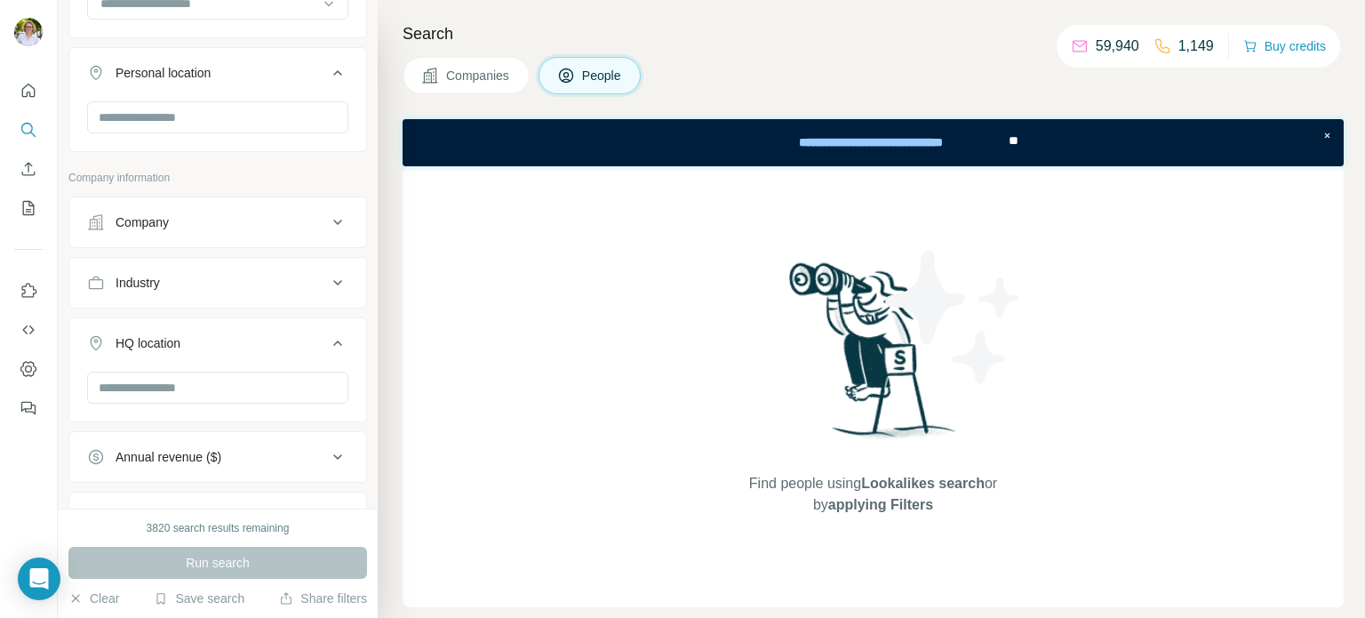
scroll to position [77, 0]
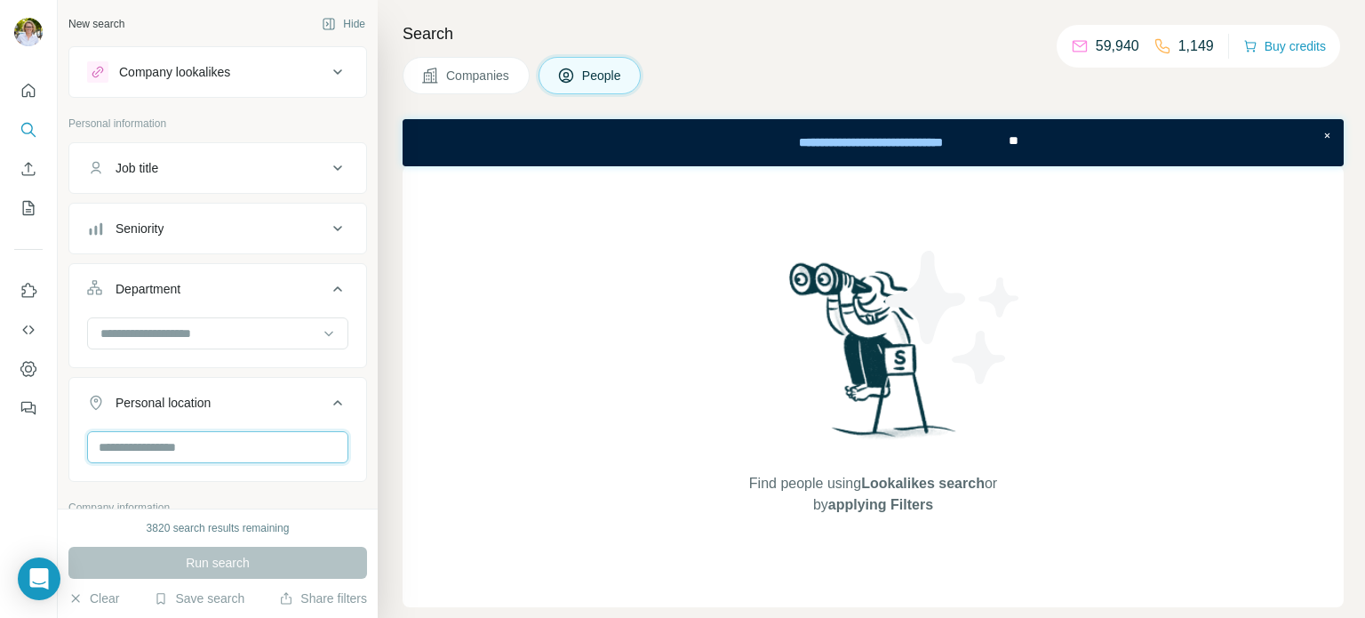
click at [198, 440] on input "text" at bounding box center [217, 447] width 261 height 32
type input "****"
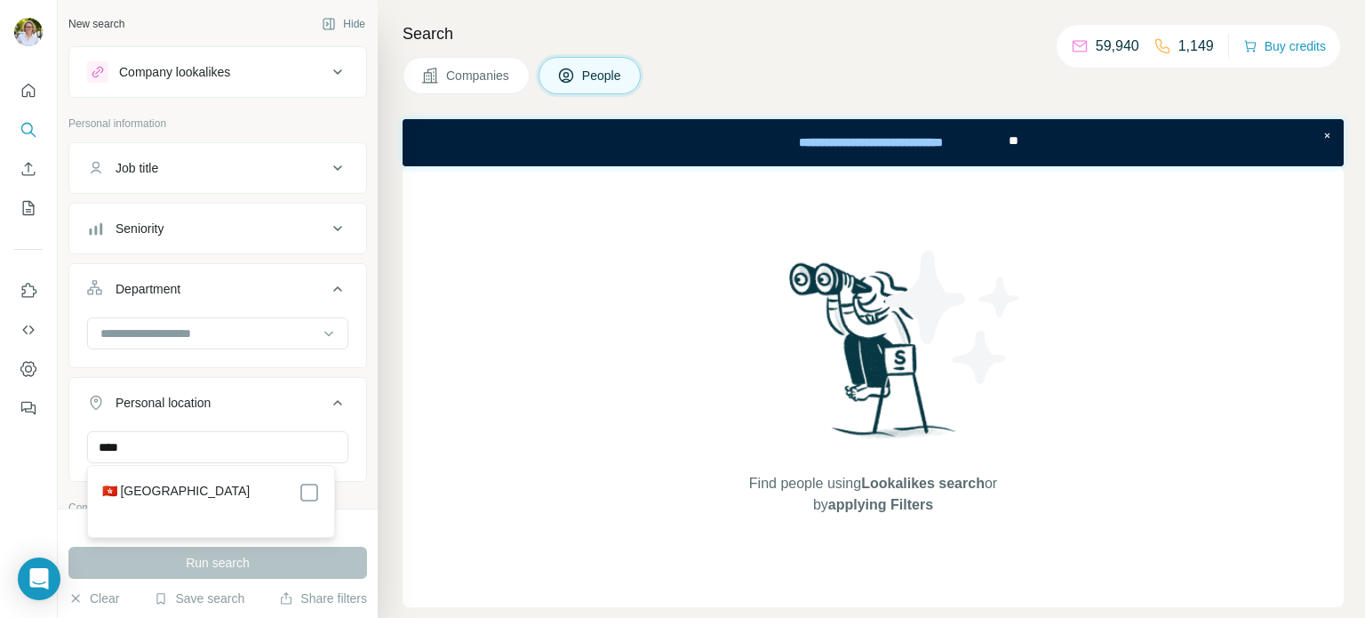
click at [167, 495] on label "🇭🇰 [GEOGRAPHIC_DATA]" at bounding box center [176, 492] width 148 height 21
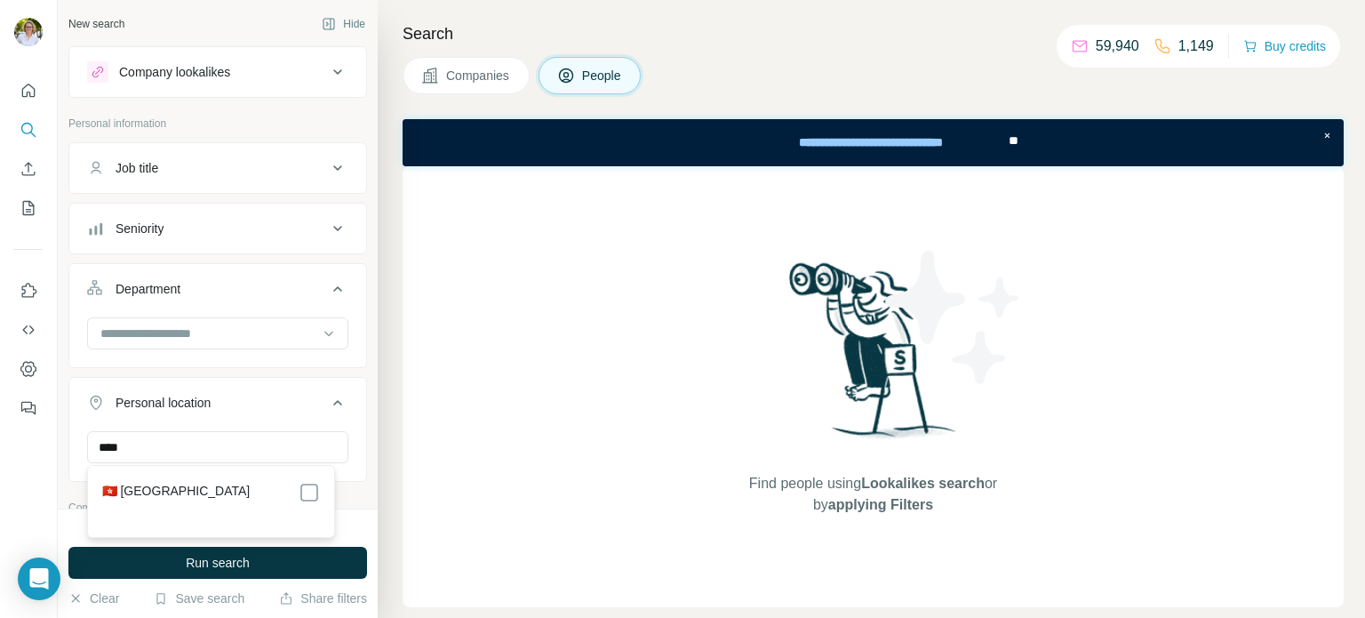
scroll to position [181, 0]
click at [259, 323] on input at bounding box center [208, 333] width 219 height 20
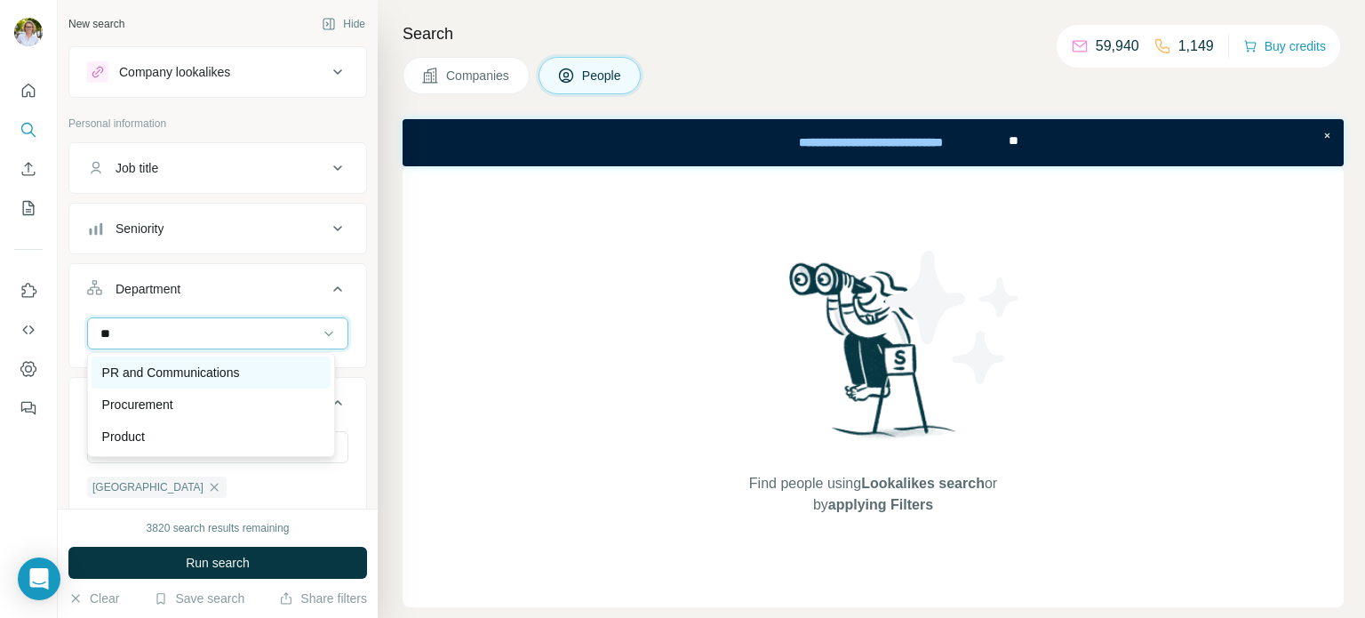
type input "**"
click at [225, 369] on p "PR and Communications" at bounding box center [171, 372] width 138 height 18
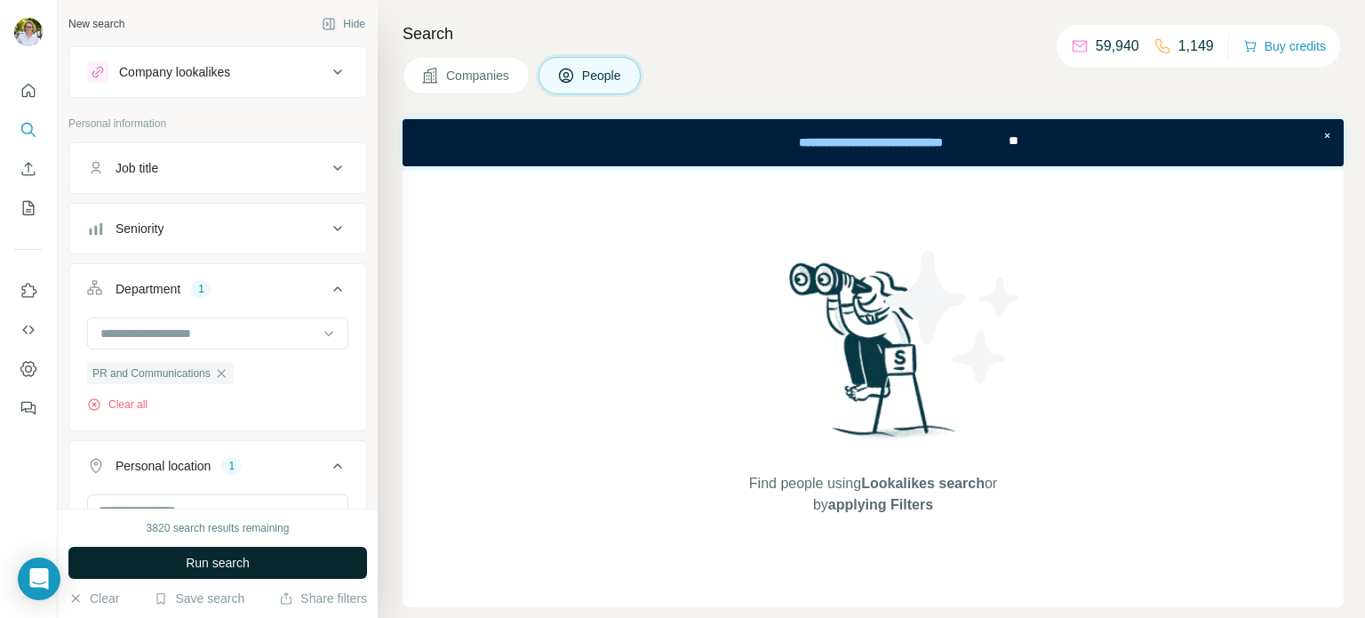
click at [220, 561] on span "Run search" at bounding box center [218, 563] width 64 height 18
